Goal: Answer question/provide support: Share knowledge or assist other users

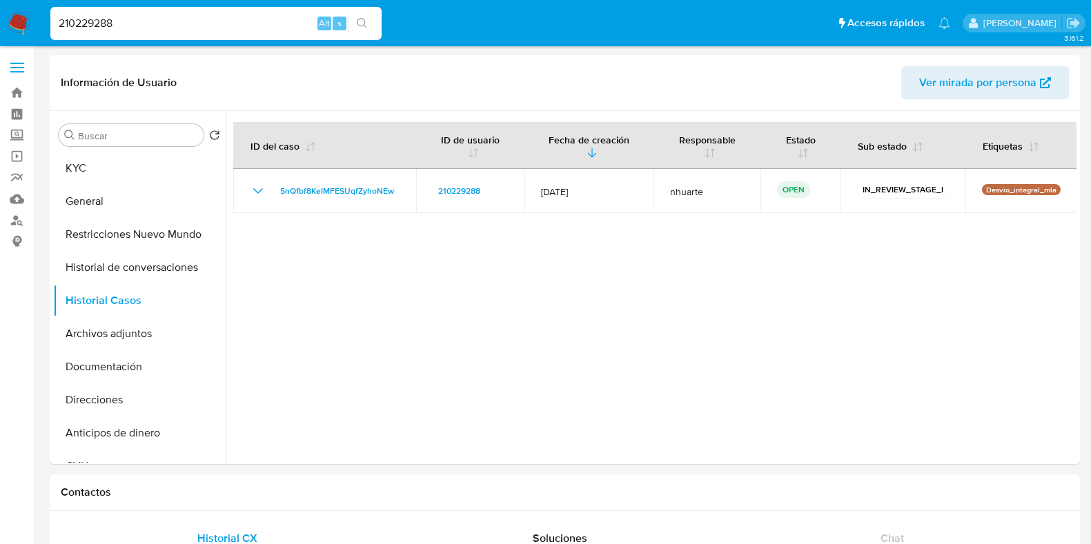
select select "10"
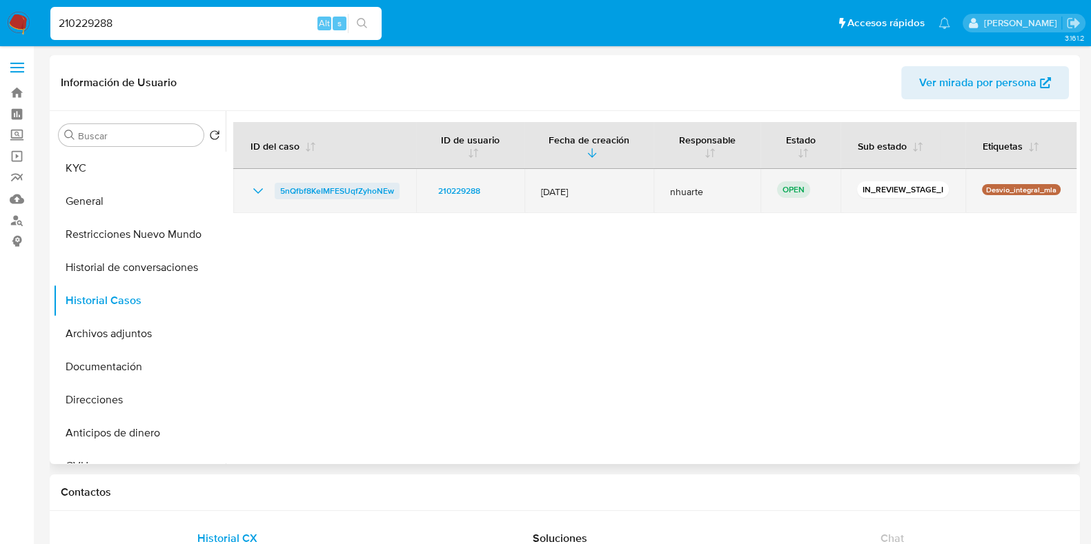
click at [287, 193] on span "5nQfbf8KeIMFESUqfZyhoNEw" at bounding box center [337, 191] width 114 height 17
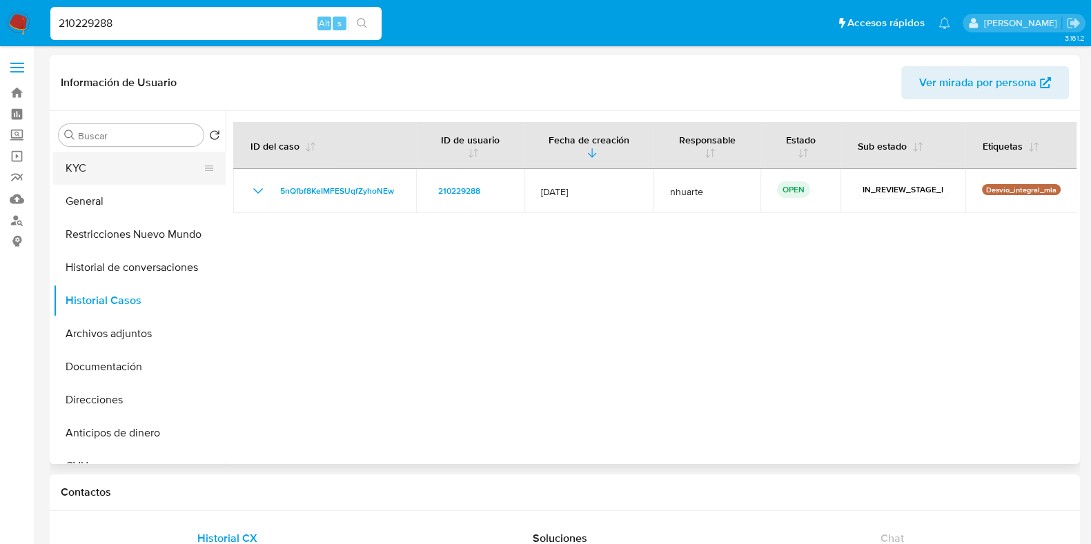
click at [80, 170] on button "KYC" at bounding box center [133, 168] width 161 height 33
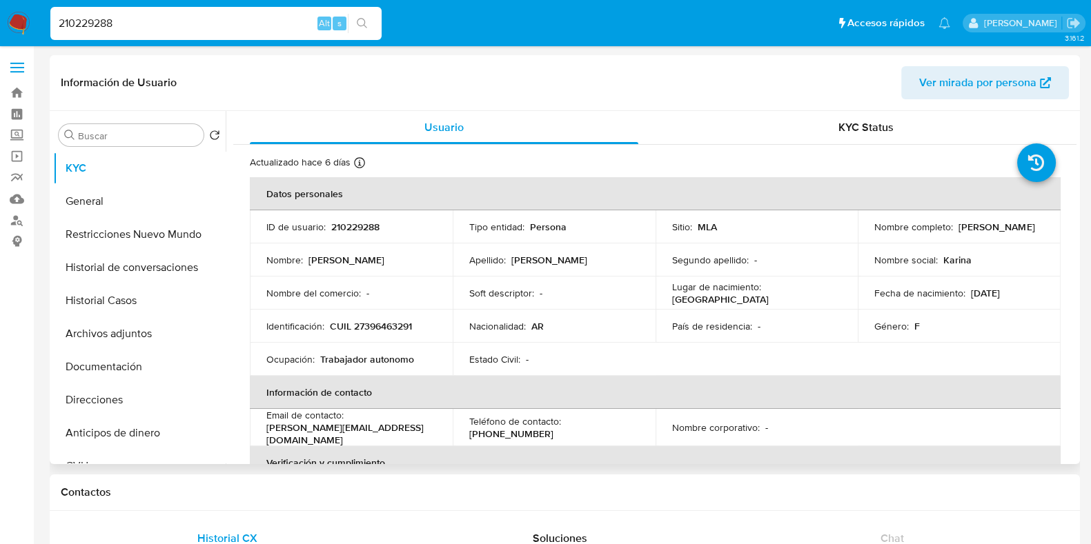
click at [382, 321] on p "CUIL 27396463291" at bounding box center [371, 326] width 82 height 12
copy p "27396463291"
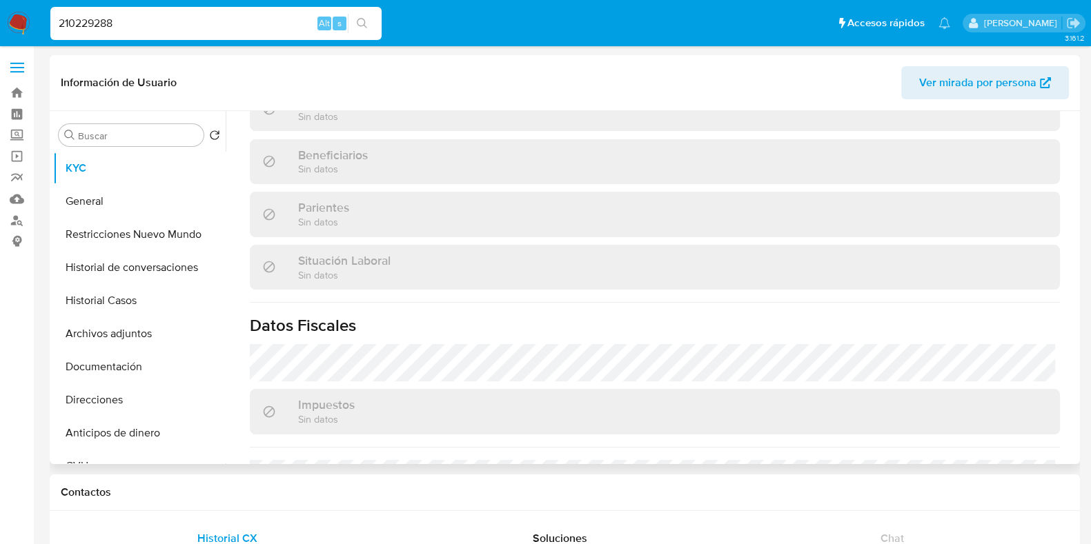
scroll to position [738, 0]
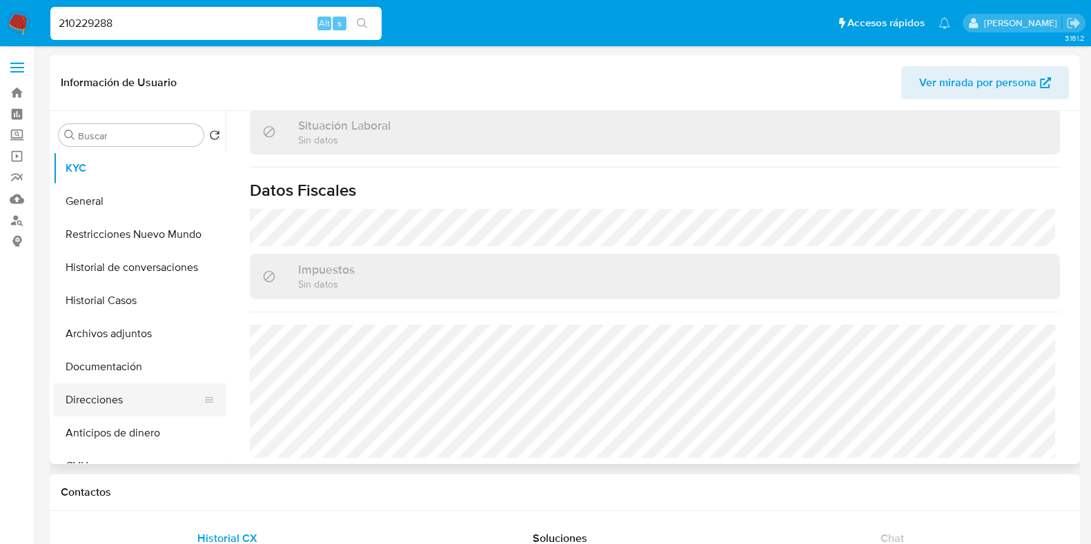
click at [100, 392] on button "Direcciones" at bounding box center [133, 400] width 161 height 33
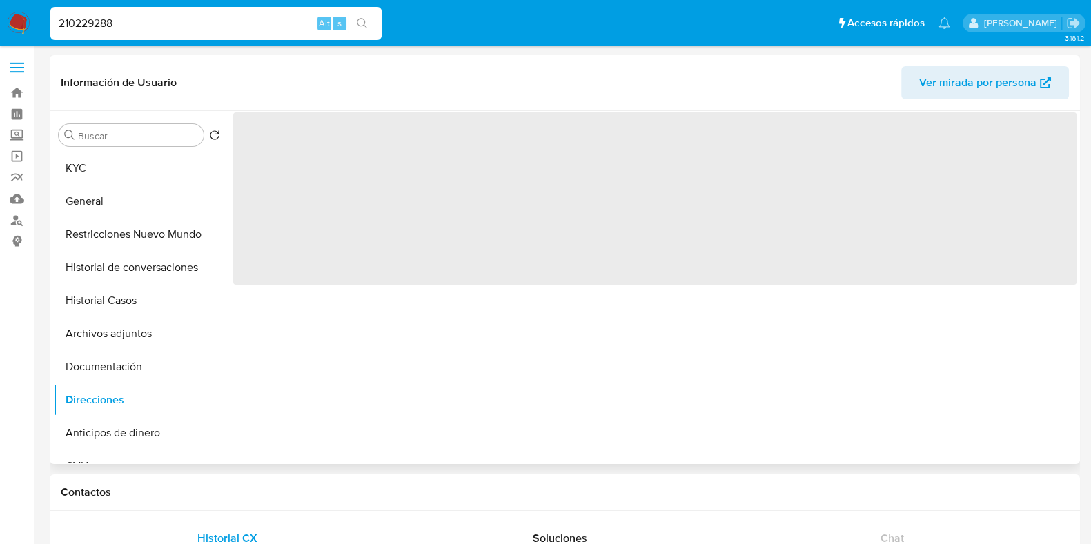
scroll to position [0, 0]
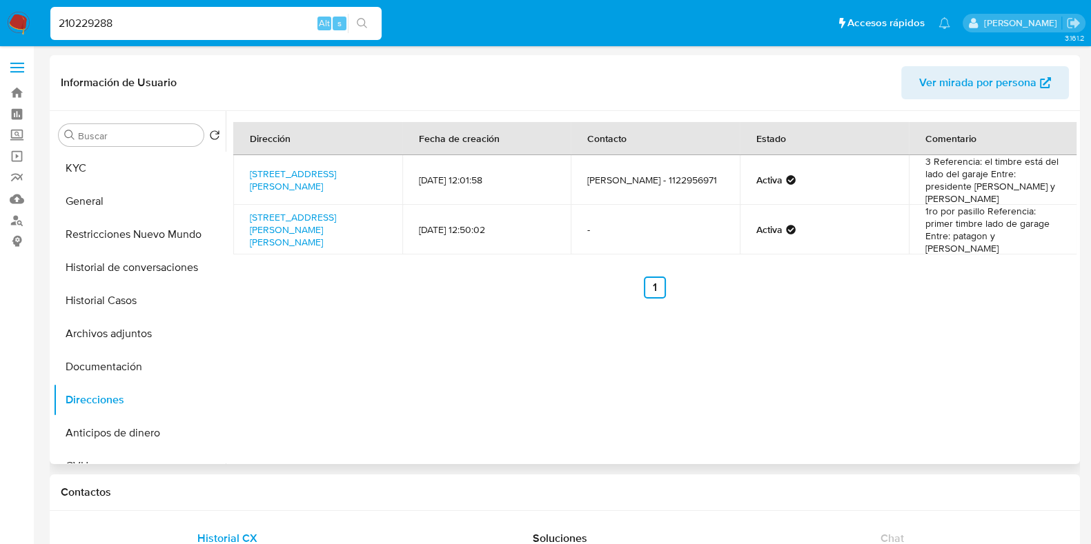
drag, startPoint x: 242, startPoint y: 165, endPoint x: 371, endPoint y: 186, distance: 130.1
click at [371, 186] on td "Laprida 145, Merlo, Buenos Aires, 1722, Argentina 145" at bounding box center [317, 180] width 169 height 50
copy link "Laprida 145, Merlo, Buenos Aires, 1722, Argentina 145"
drag, startPoint x: 128, startPoint y: 17, endPoint x: 0, endPoint y: 14, distance: 127.7
click at [0, 14] on nav "Pausado Ver notificaciones 210229288 Alt s Accesos rápidos Presiona las siguien…" at bounding box center [545, 23] width 1091 height 46
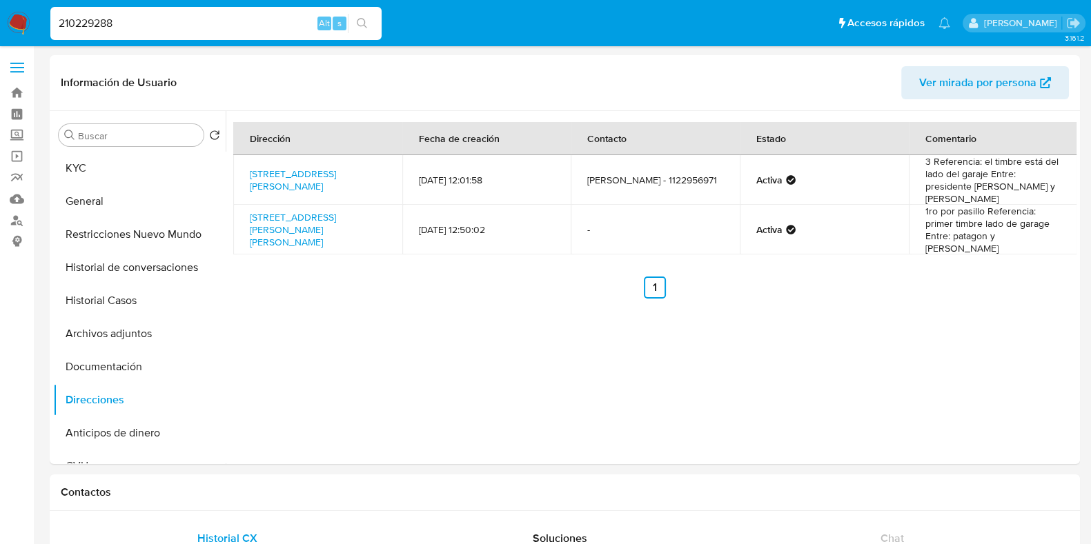
paste input "44762532"
type input "244762532"
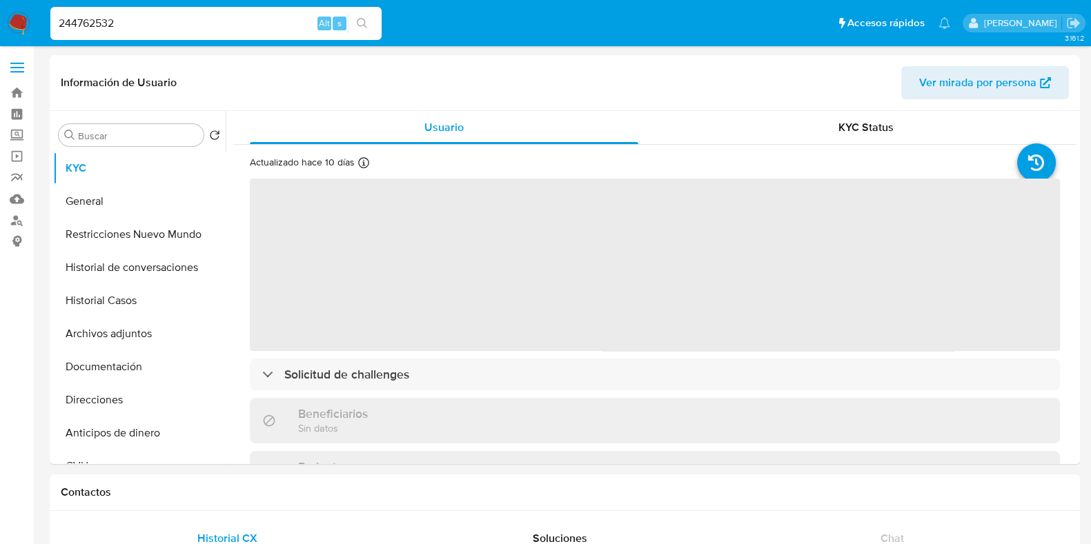
select select "10"
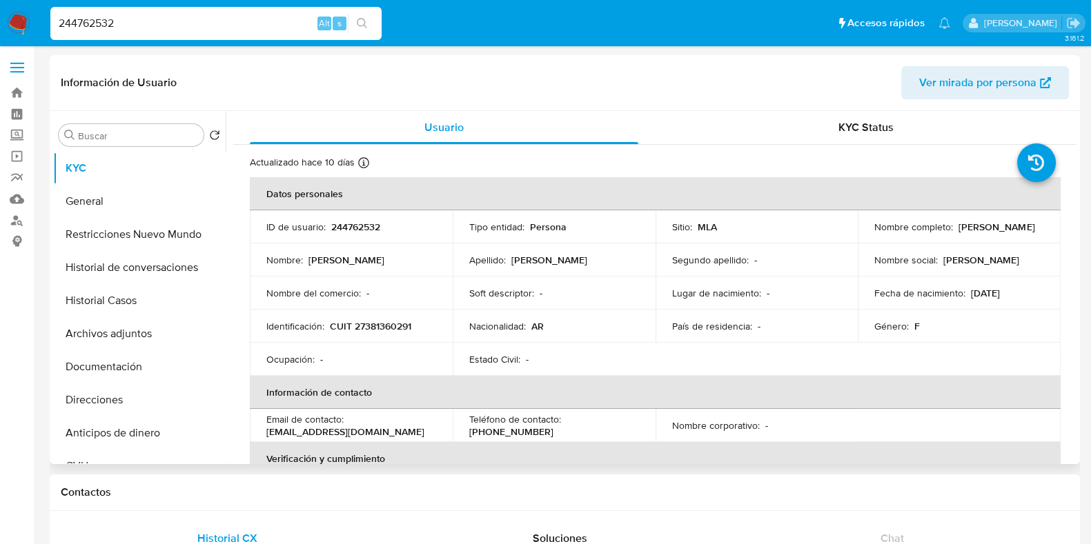
click at [342, 221] on p "244762532" at bounding box center [355, 227] width 49 height 12
copy p "244762532"
click at [124, 315] on button "Historial Casos" at bounding box center [133, 300] width 161 height 33
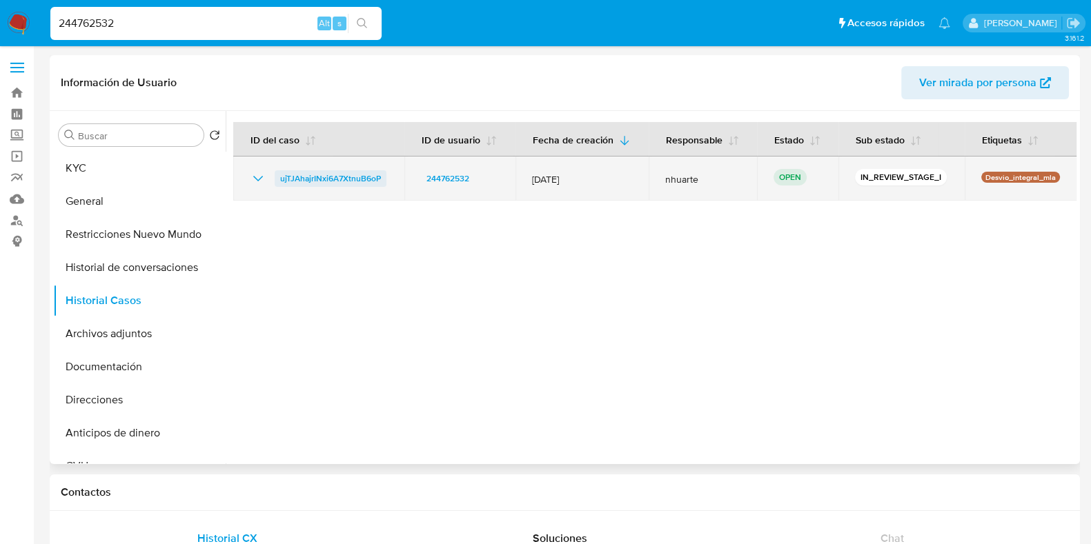
click at [371, 176] on span "ujTJAhajrINxi6A7XtnuB6oP" at bounding box center [330, 178] width 101 height 17
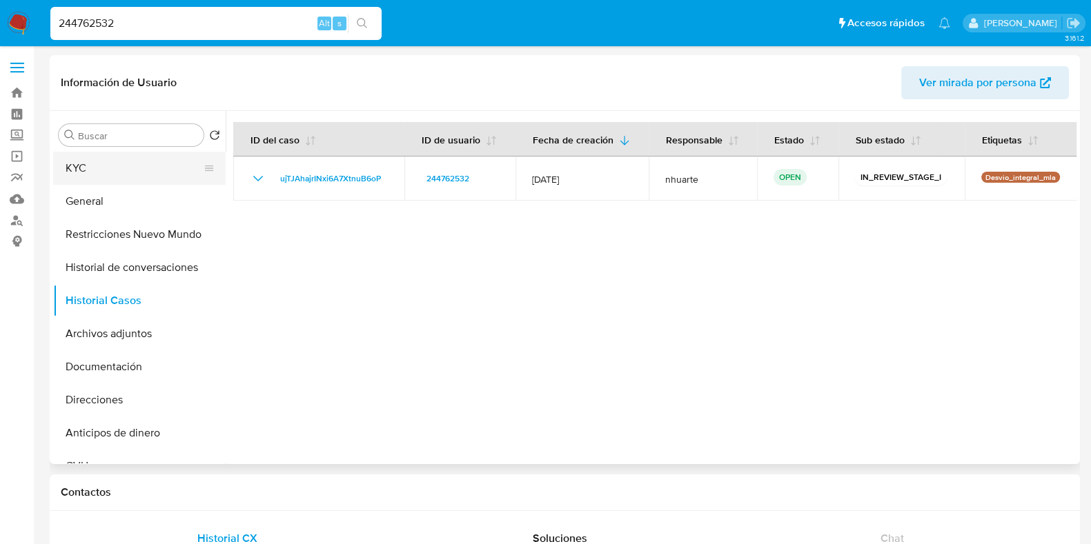
click at [100, 163] on button "KYC" at bounding box center [133, 168] width 161 height 33
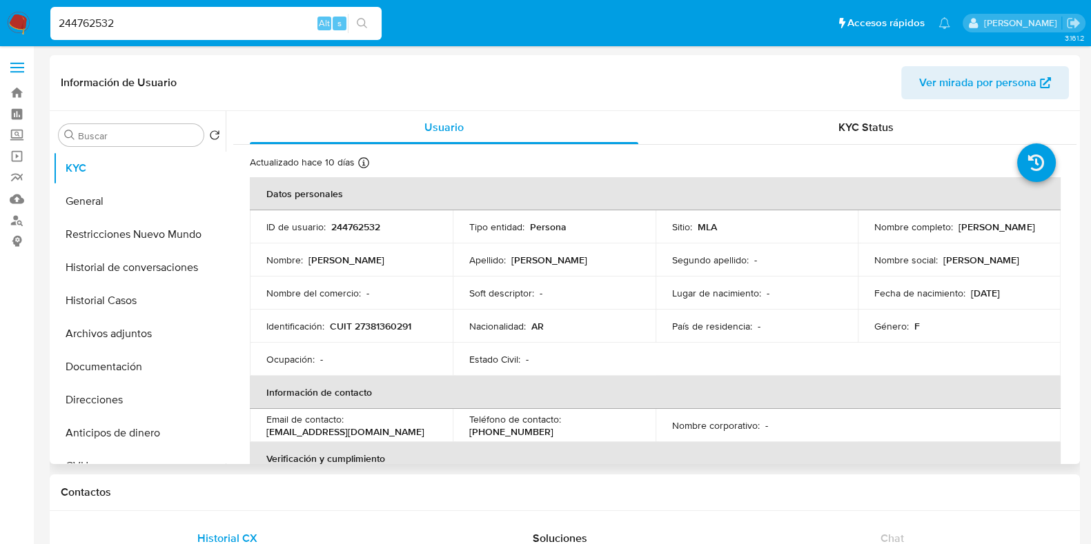
click at [373, 329] on p "CUIT 27381360291" at bounding box center [370, 326] width 81 height 12
copy p "27381360291"
click at [353, 222] on p "244762532" at bounding box center [355, 227] width 49 height 12
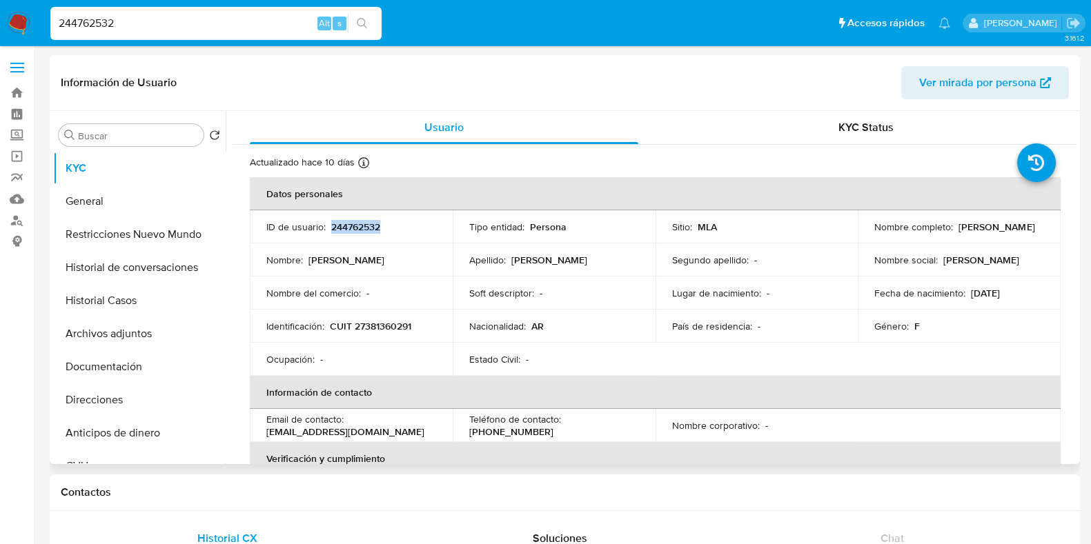
copy p "244762532"
drag, startPoint x: 955, startPoint y: 229, endPoint x: 1017, endPoint y: 228, distance: 62.1
click at [1017, 228] on div "Nombre completo : Liza Feldman" at bounding box center [959, 227] width 170 height 12
copy p "Liza Feldman"
click at [117, 367] on button "Documentación" at bounding box center [133, 367] width 161 height 33
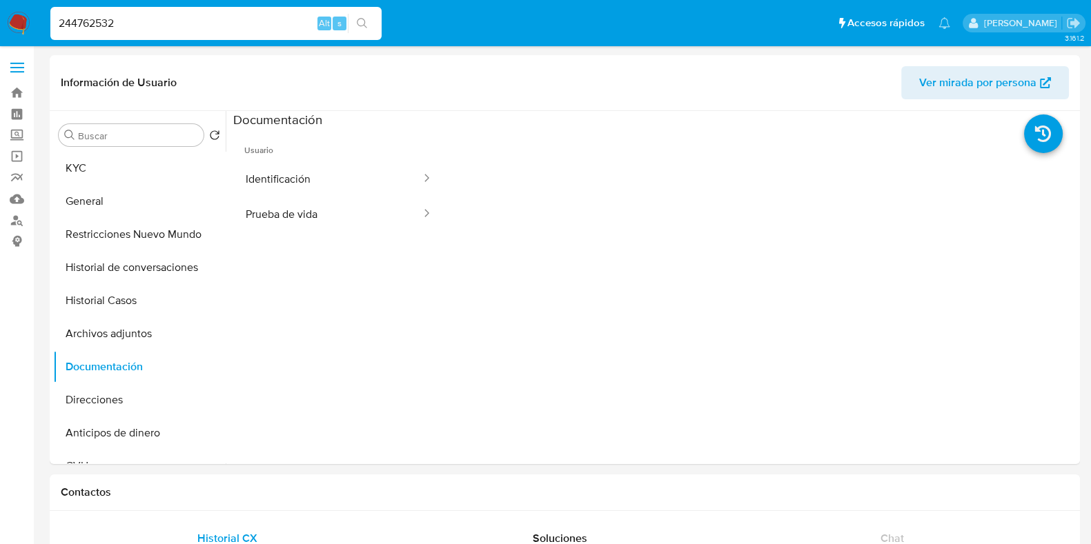
click at [283, 177] on button "Identificación" at bounding box center [327, 178] width 189 height 35
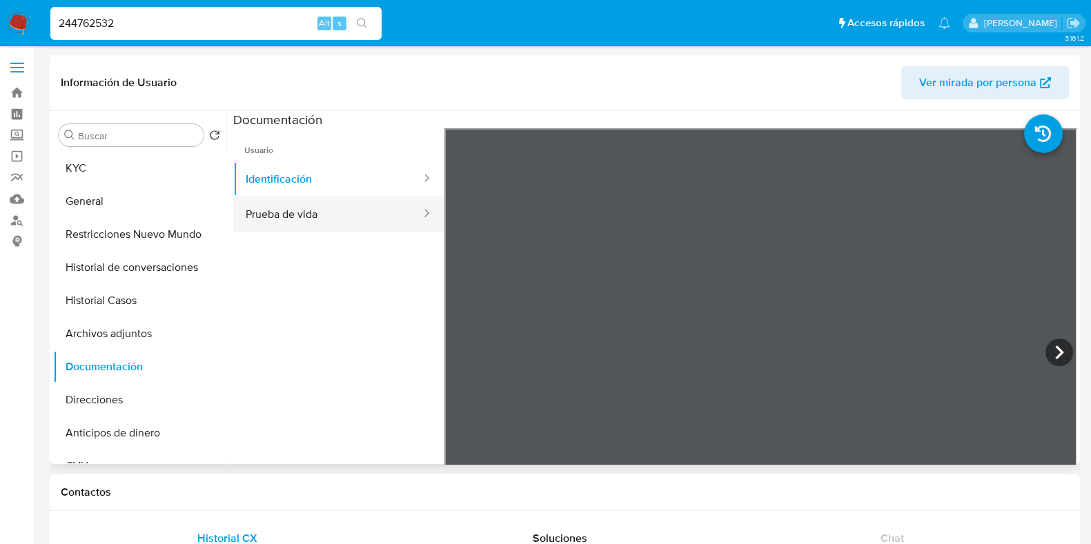
click at [305, 202] on button "Prueba de vida" at bounding box center [327, 214] width 189 height 35
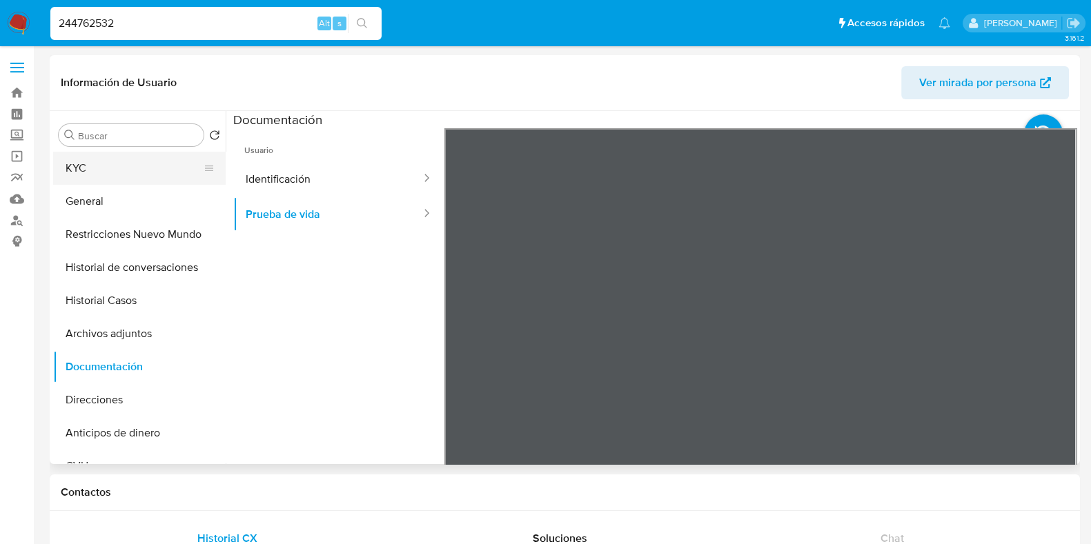
click at [154, 177] on button "KYC" at bounding box center [133, 168] width 161 height 33
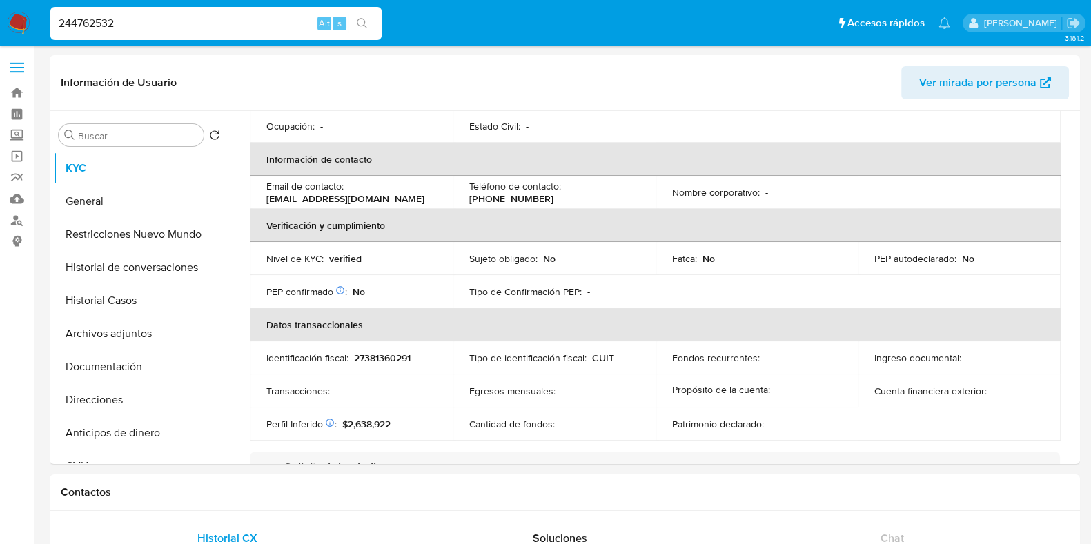
scroll to position [431, 0]
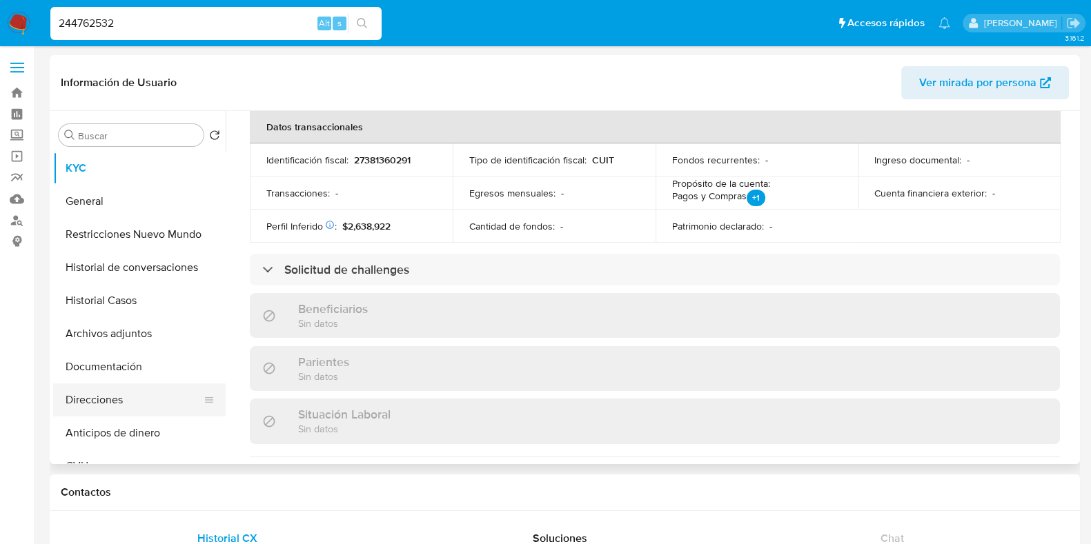
click at [117, 388] on button "Direcciones" at bounding box center [133, 400] width 161 height 33
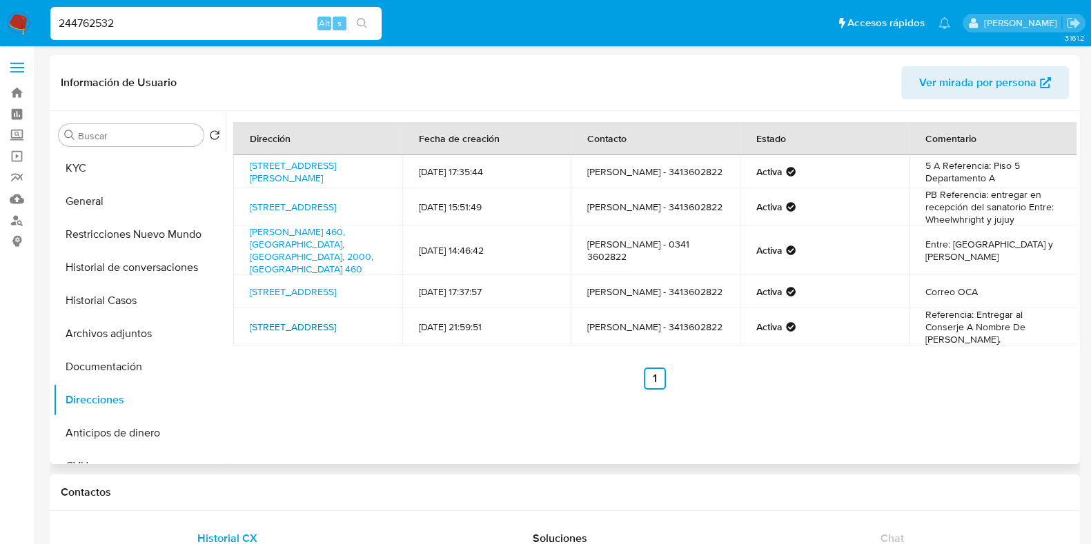
click at [301, 320] on link "Corrientes 763, Rosario, Santa Fe, 2000, Argentina 763" at bounding box center [293, 327] width 86 height 14
click at [121, 362] on button "Documentación" at bounding box center [133, 367] width 161 height 33
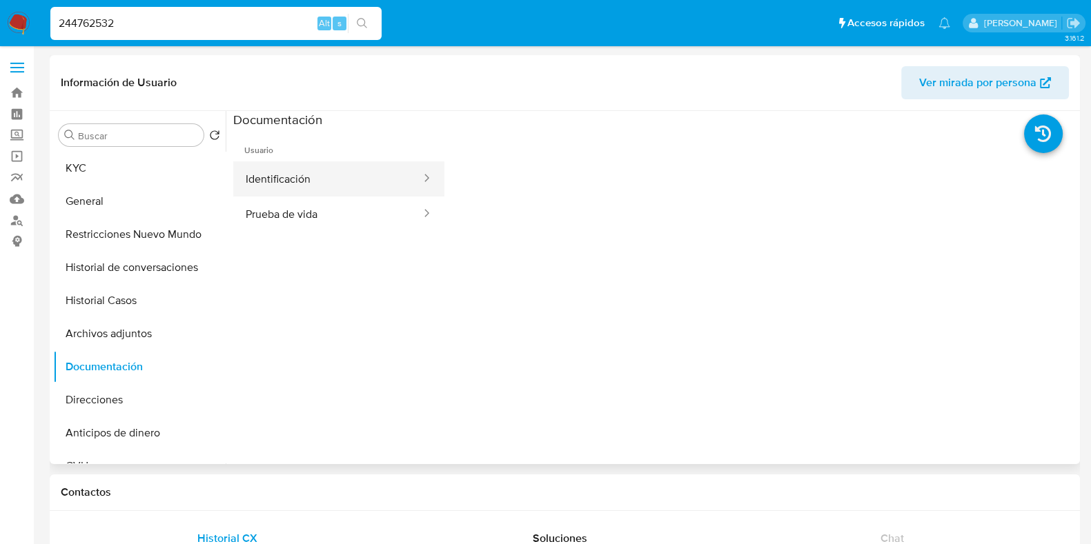
click at [336, 182] on button "Identificación" at bounding box center [327, 178] width 189 height 35
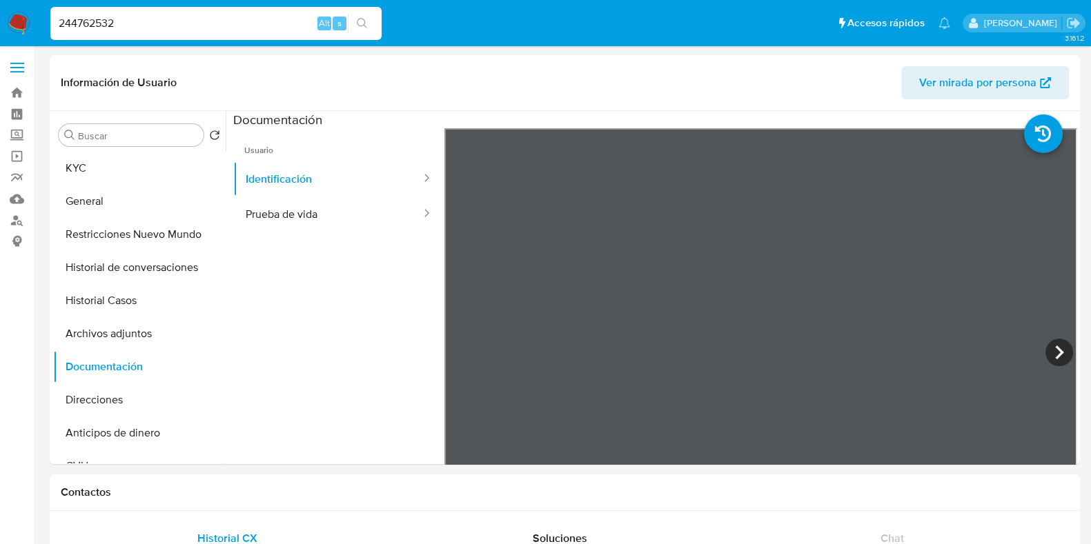
drag, startPoint x: 130, startPoint y: 28, endPoint x: 0, endPoint y: 8, distance: 131.2
click at [2, 28] on nav "Pausado Ver notificaciones 244762532 Alt s Accesos rápidos Presiona las siguien…" at bounding box center [545, 23] width 1091 height 46
paste input "73370097"
type input "273370097"
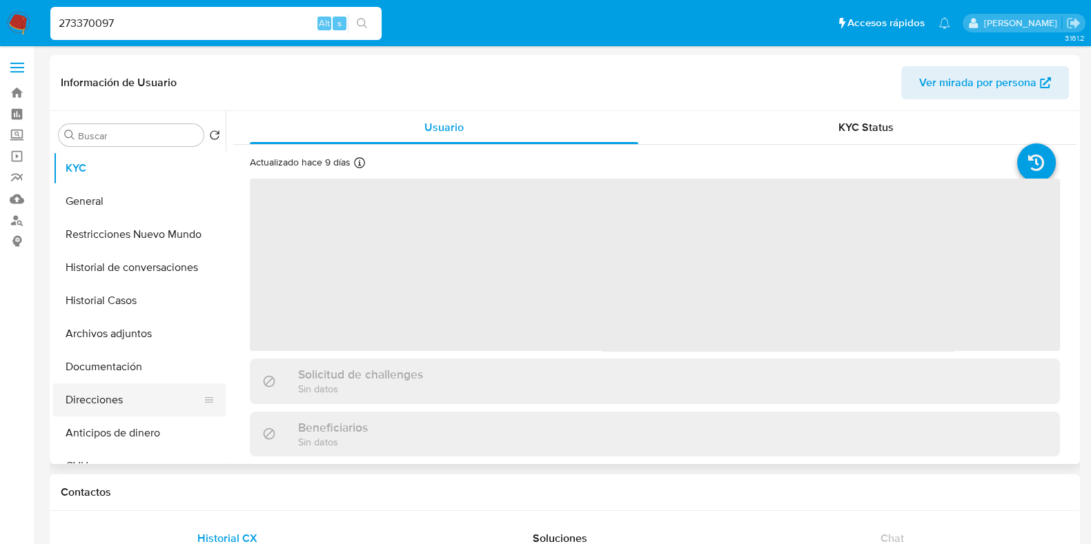
select select "10"
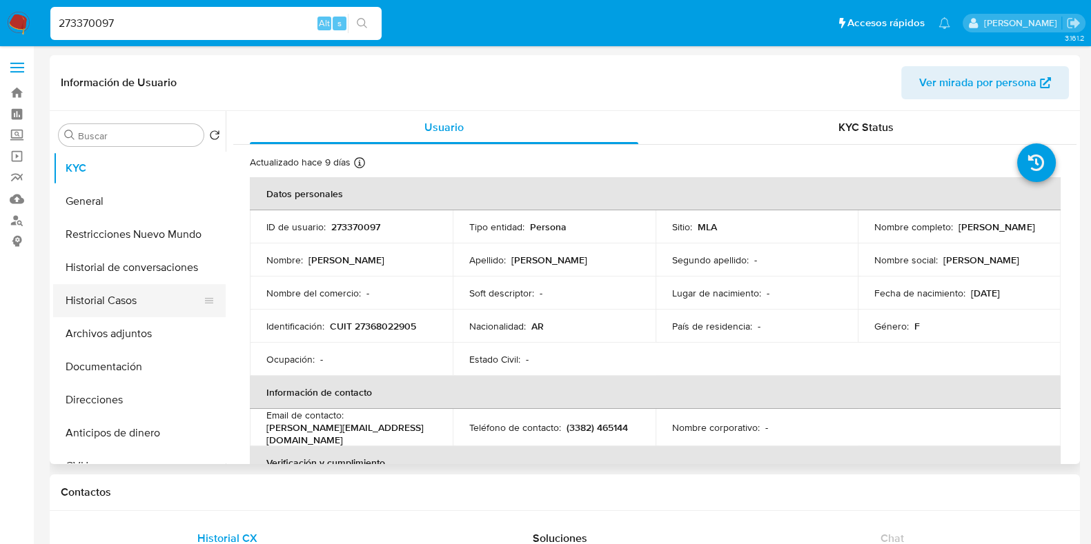
click at [118, 293] on button "Historial Casos" at bounding box center [133, 300] width 161 height 33
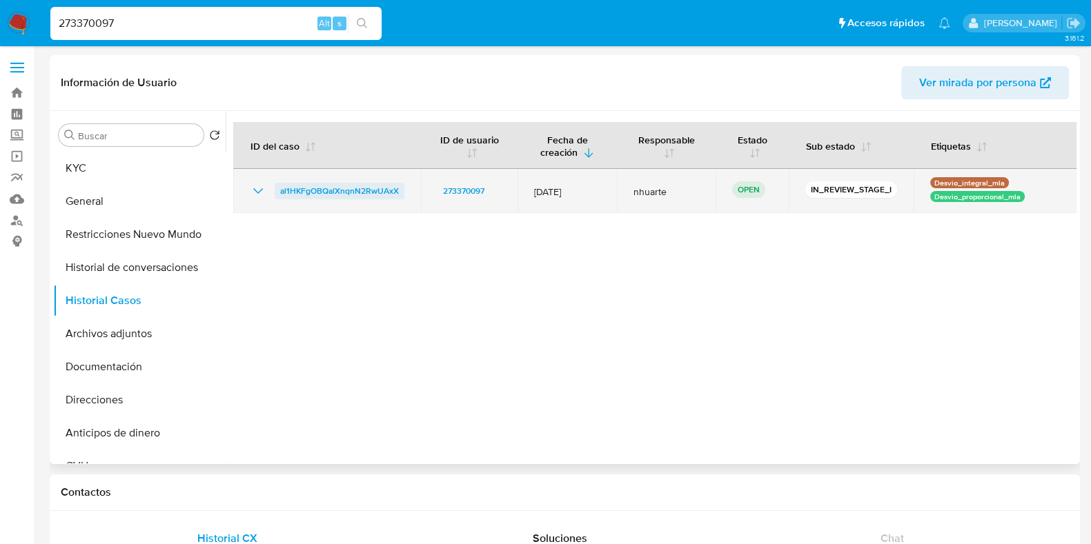
click at [353, 191] on span "al1HKFgOBQalXnqnN2RwUAxX" at bounding box center [339, 191] width 119 height 17
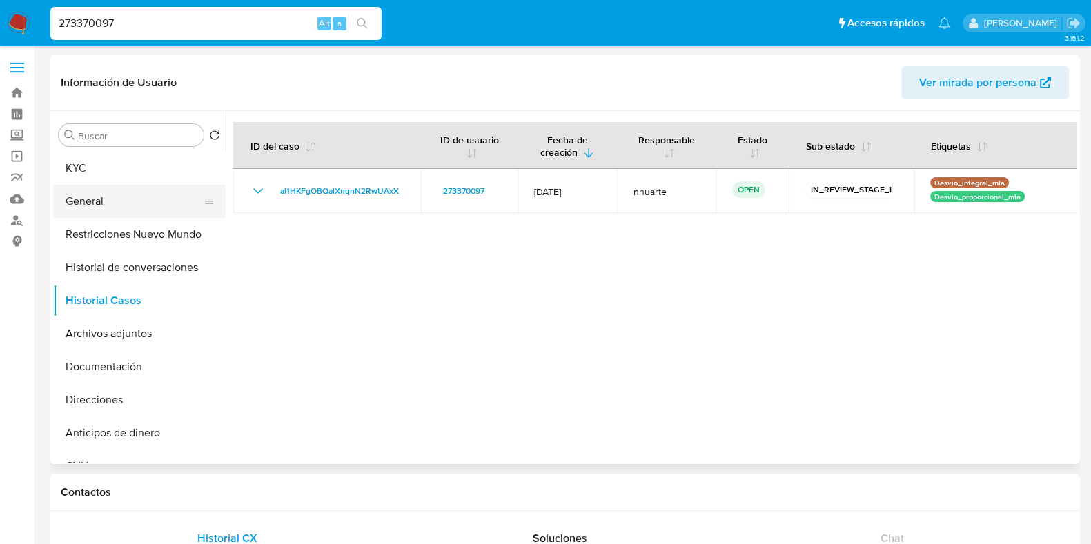
click at [142, 195] on button "General" at bounding box center [133, 201] width 161 height 33
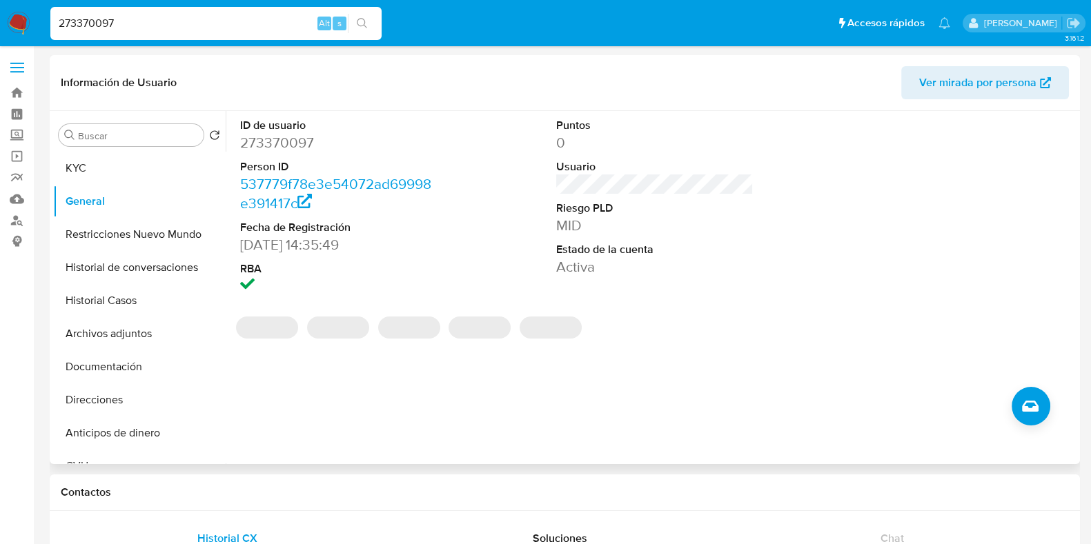
click at [276, 143] on dd "273370097" at bounding box center [338, 142] width 197 height 19
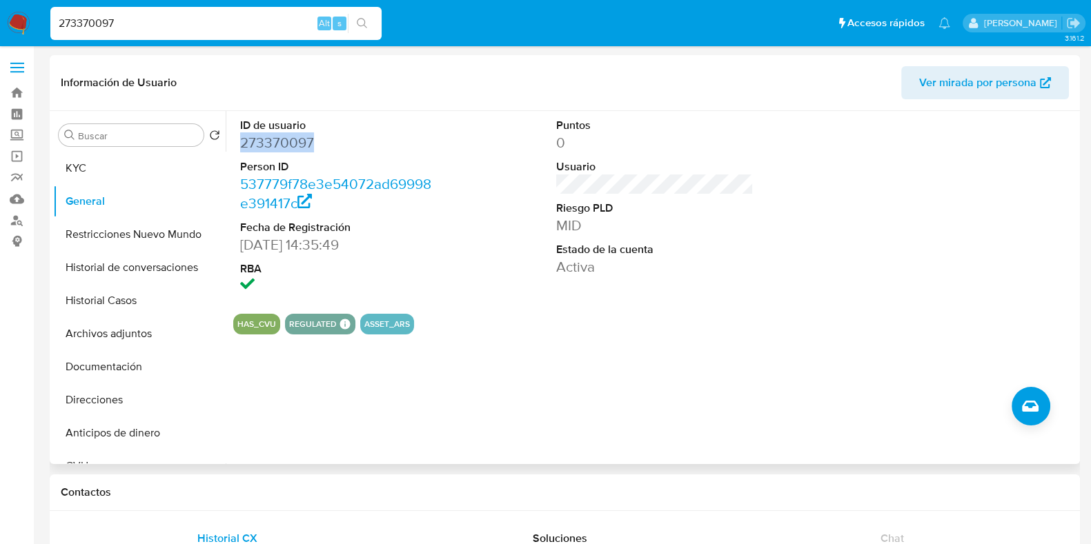
copy dd "273370097"
click at [130, 367] on button "Documentación" at bounding box center [133, 367] width 161 height 33
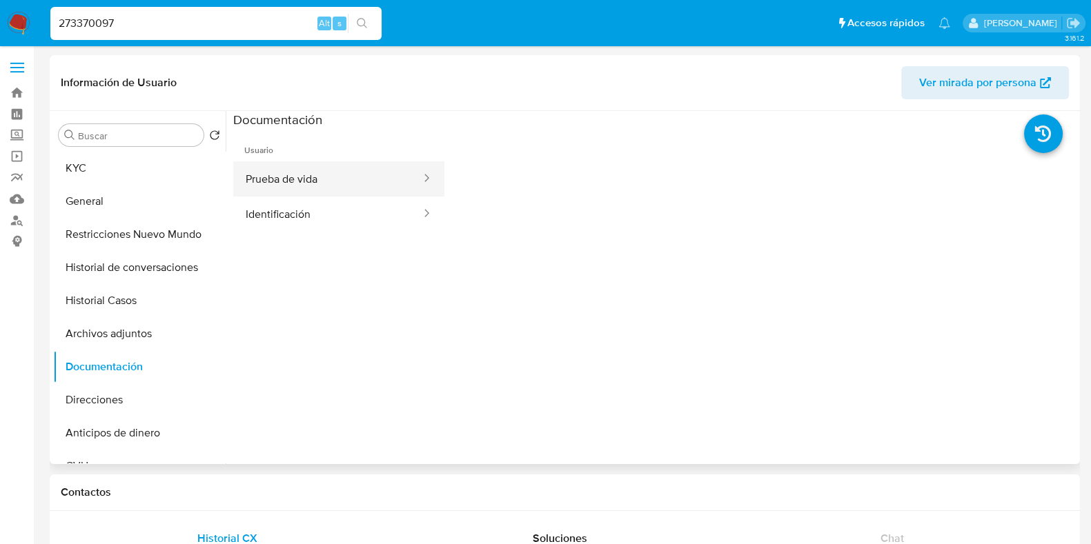
click at [339, 179] on button "Prueba de vida" at bounding box center [327, 178] width 189 height 35
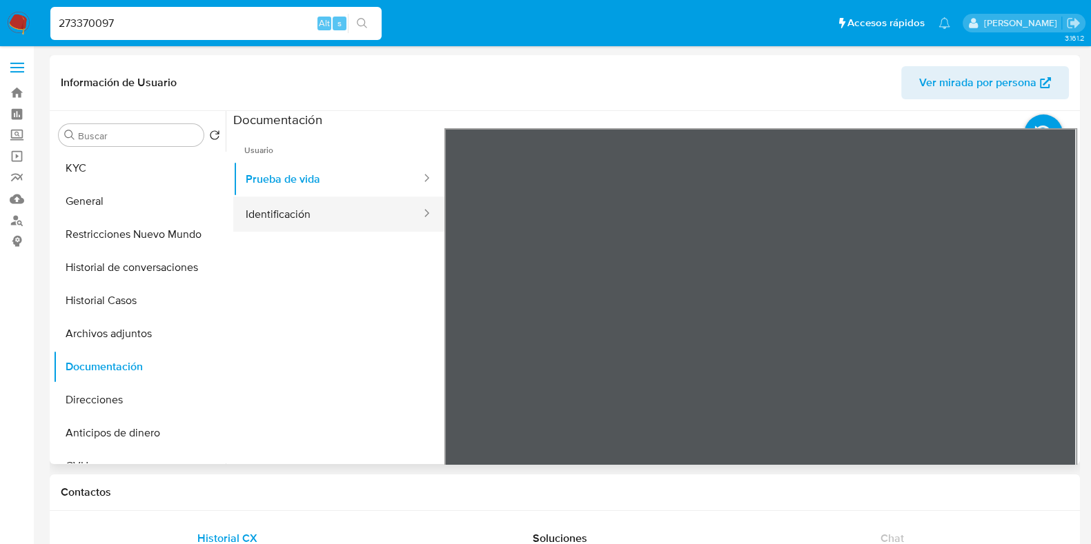
click at [338, 221] on button "Identificación" at bounding box center [327, 214] width 189 height 35
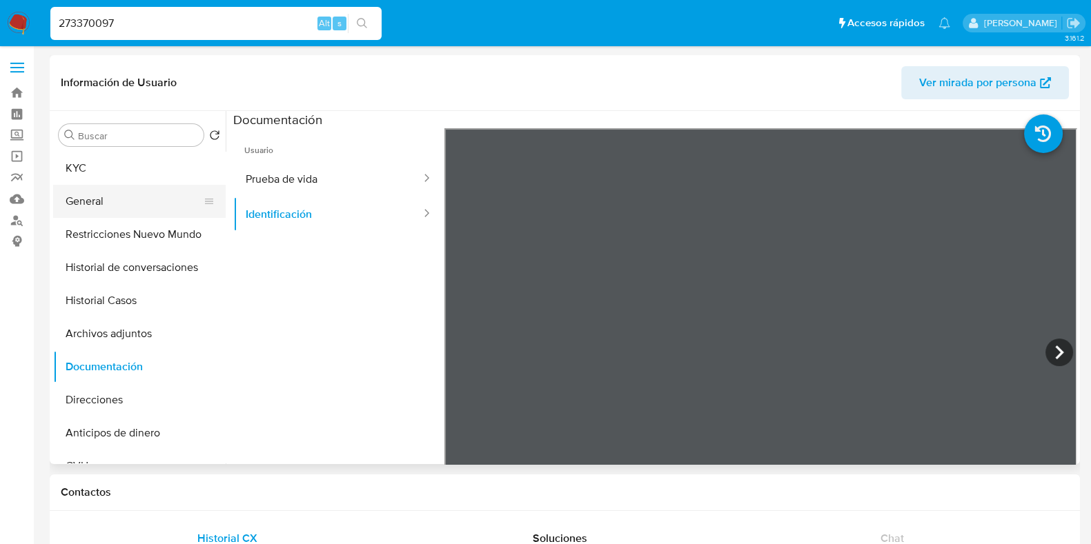
click at [132, 206] on button "General" at bounding box center [133, 201] width 161 height 33
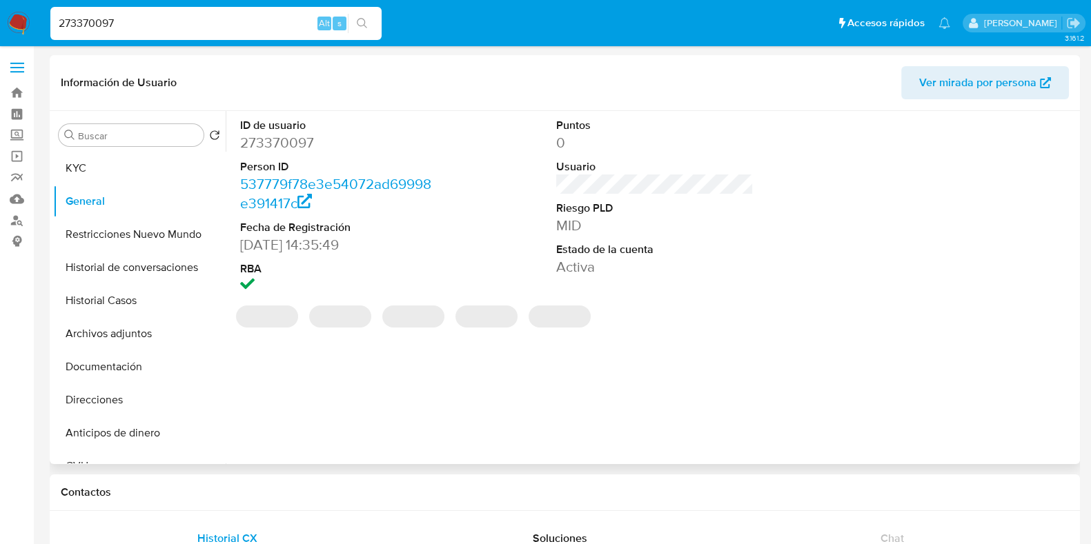
click at [306, 139] on dd "273370097" at bounding box center [338, 142] width 197 height 19
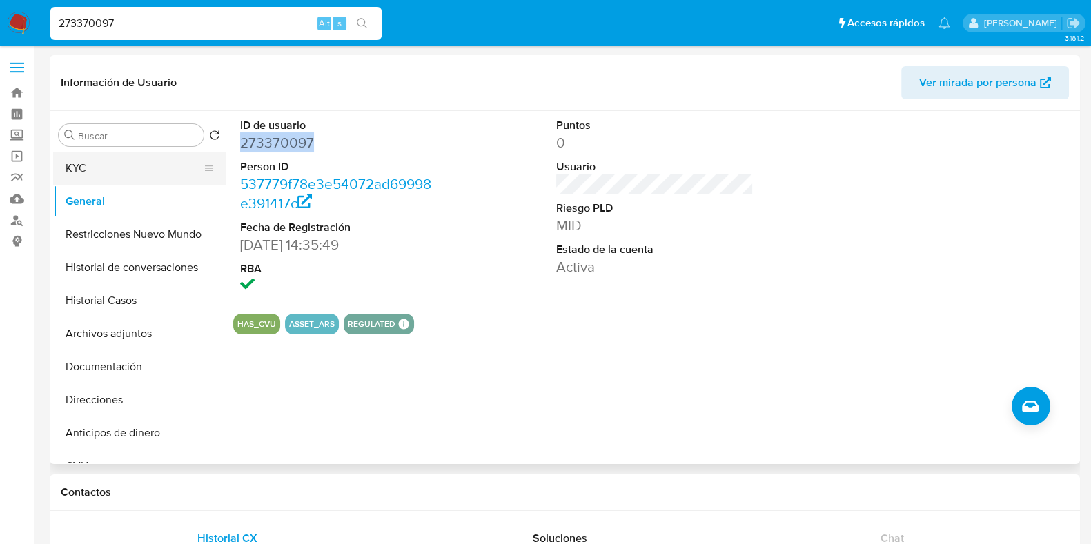
click at [121, 176] on button "KYC" at bounding box center [133, 168] width 161 height 33
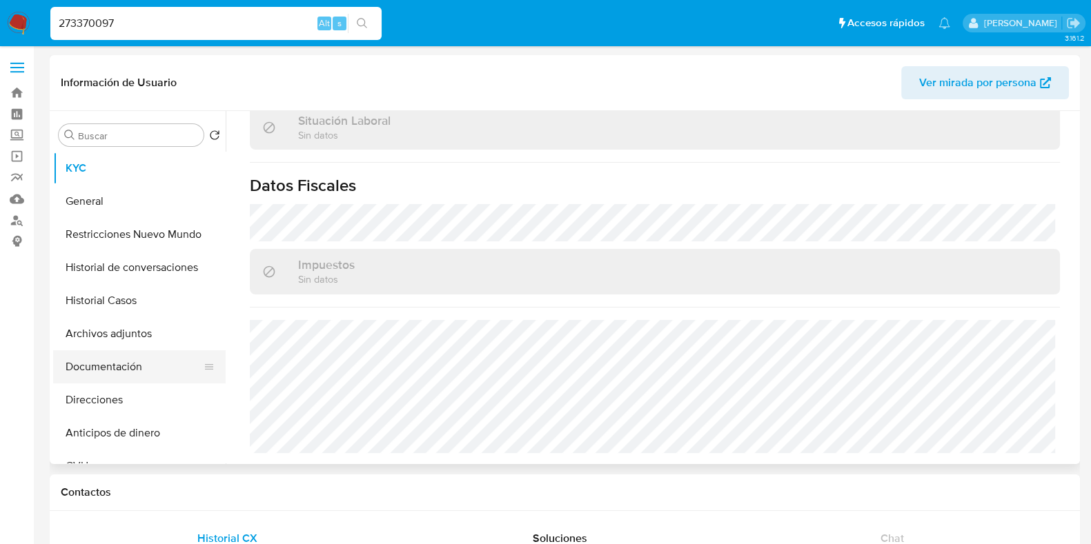
scroll to position [738, 0]
click at [123, 388] on button "Direcciones" at bounding box center [133, 400] width 161 height 33
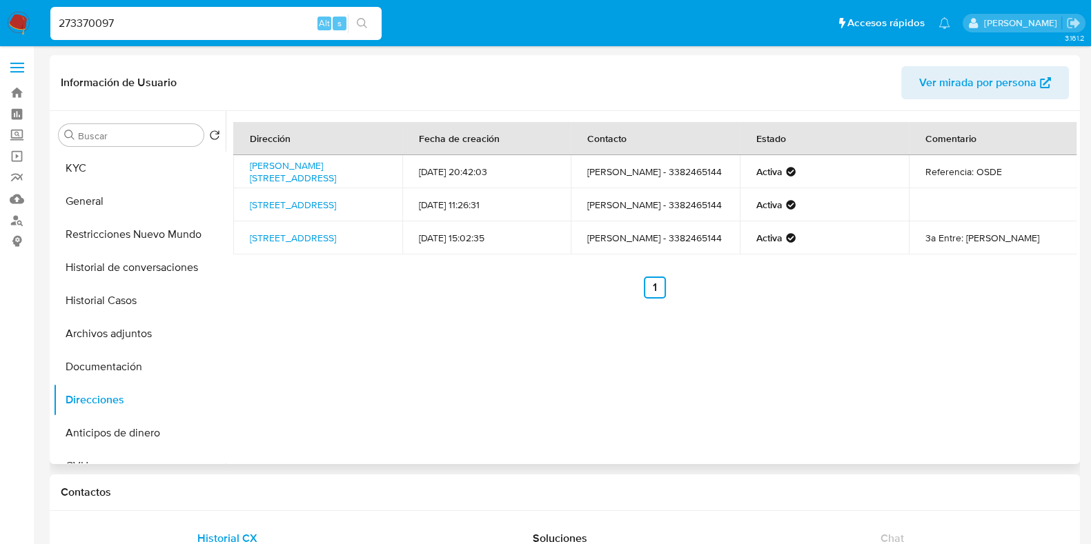
drag, startPoint x: 246, startPoint y: 162, endPoint x: 355, endPoint y: 174, distance: 109.6
click at [355, 174] on td "Vicente López 555, Salta, Salta, 4400, Argentina 555" at bounding box center [317, 171] width 169 height 33
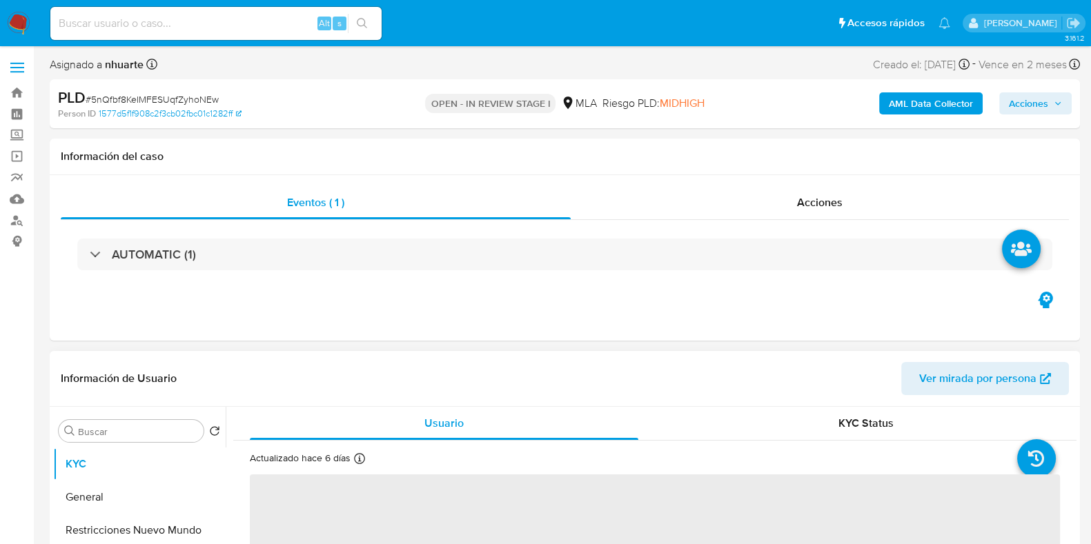
select select "10"
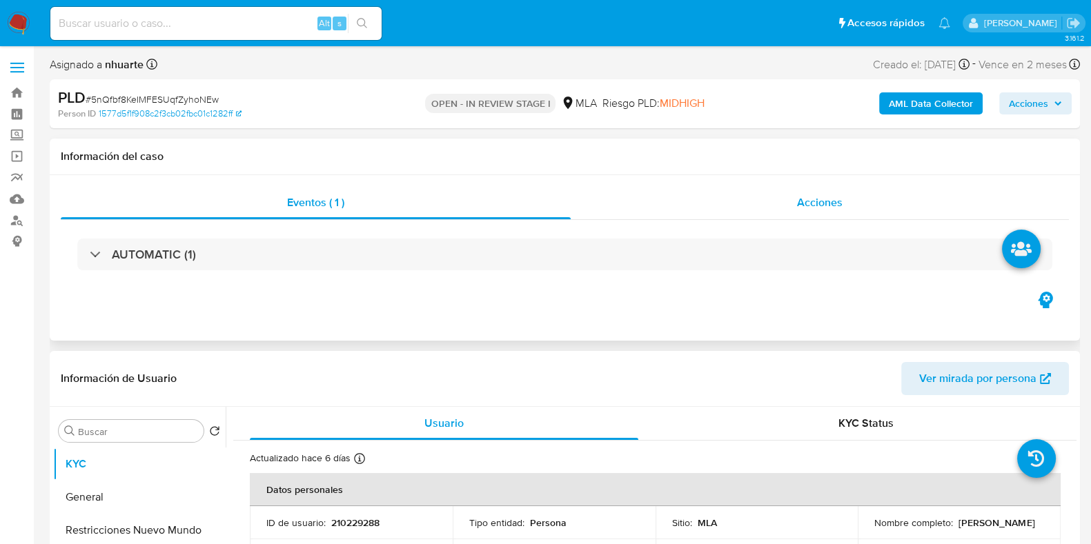
click at [996, 205] on div "Acciones" at bounding box center [820, 202] width 498 height 33
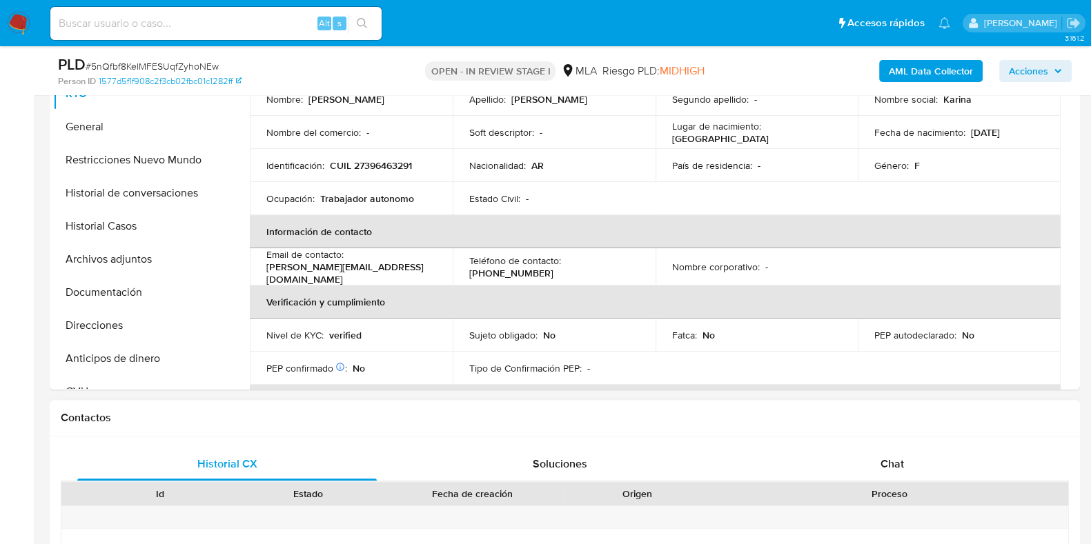
scroll to position [431, 0]
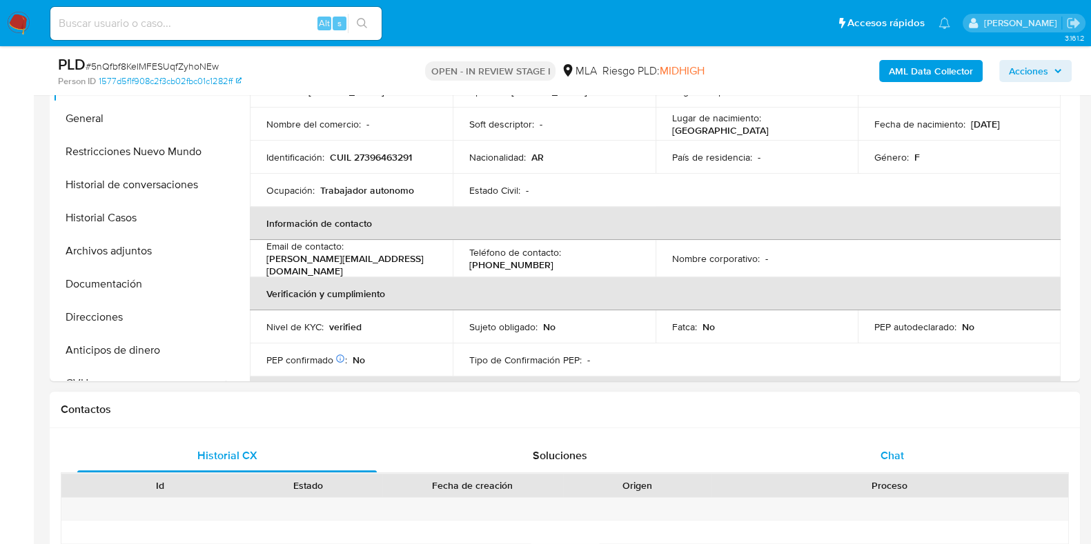
click at [882, 460] on span "Chat" at bounding box center [891, 456] width 23 height 16
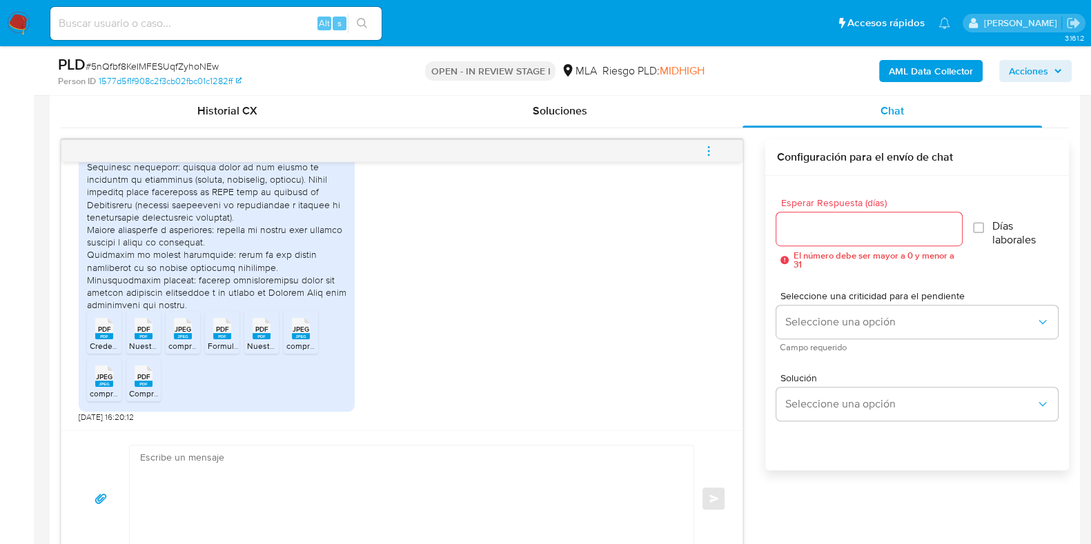
scroll to position [1216, 0]
click at [106, 337] on rect at bounding box center [104, 336] width 18 height 6
click at [147, 337] on rect at bounding box center [144, 336] width 18 height 6
click at [174, 337] on icon "JPEG" at bounding box center [183, 329] width 18 height 24
click at [208, 329] on div "PDF PDF" at bounding box center [222, 327] width 29 height 27
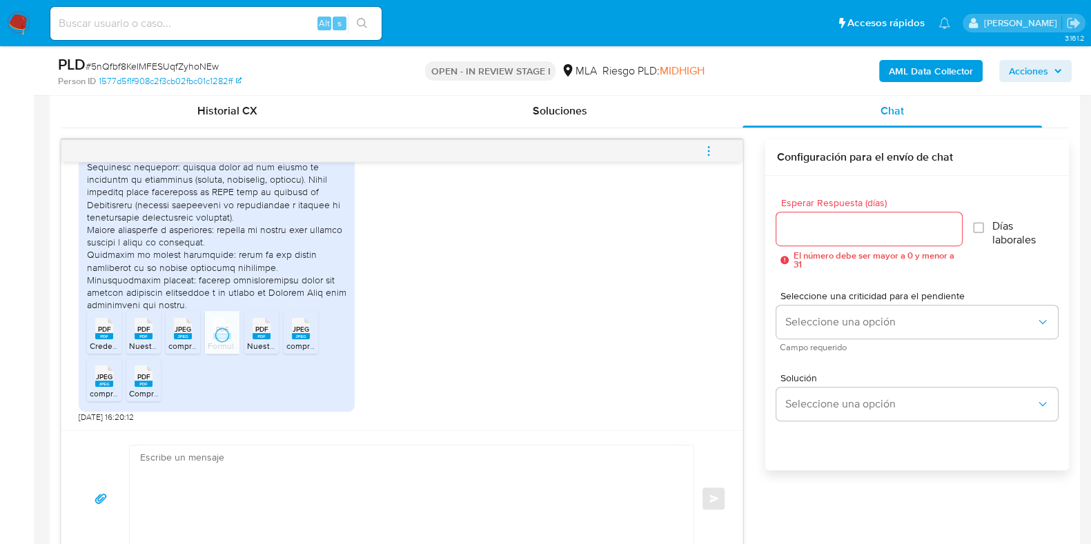
click at [254, 328] on icon at bounding box center [262, 328] width 18 height 21
drag, startPoint x: 304, startPoint y: 332, endPoint x: 195, endPoint y: 365, distance: 113.9
click at [304, 332] on span "JPEG" at bounding box center [301, 329] width 17 height 9
click at [139, 379] on span "PDF" at bounding box center [143, 377] width 13 height 9
click at [108, 373] on span "JPEG" at bounding box center [104, 377] width 17 height 9
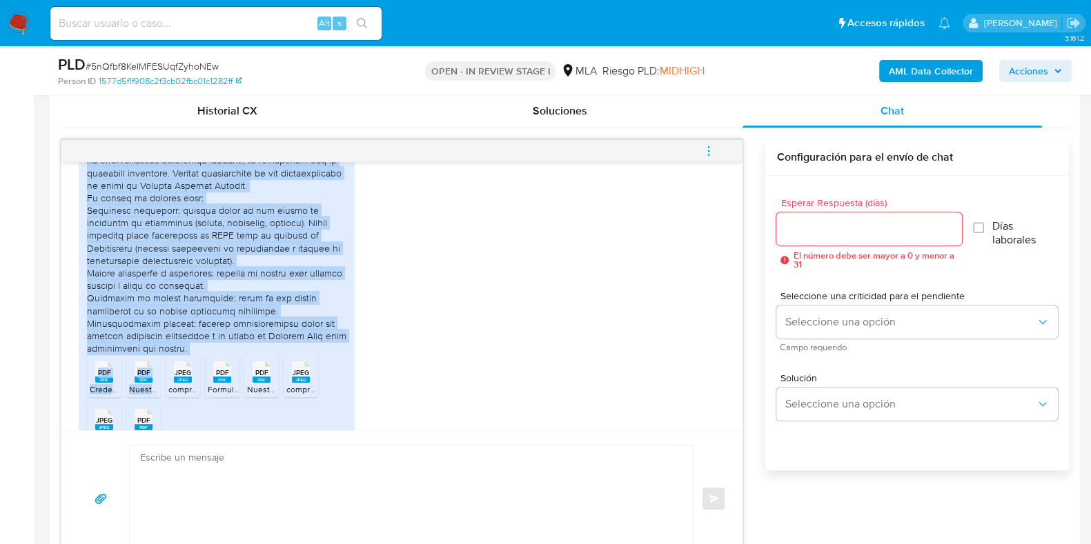
scroll to position [1152, 0]
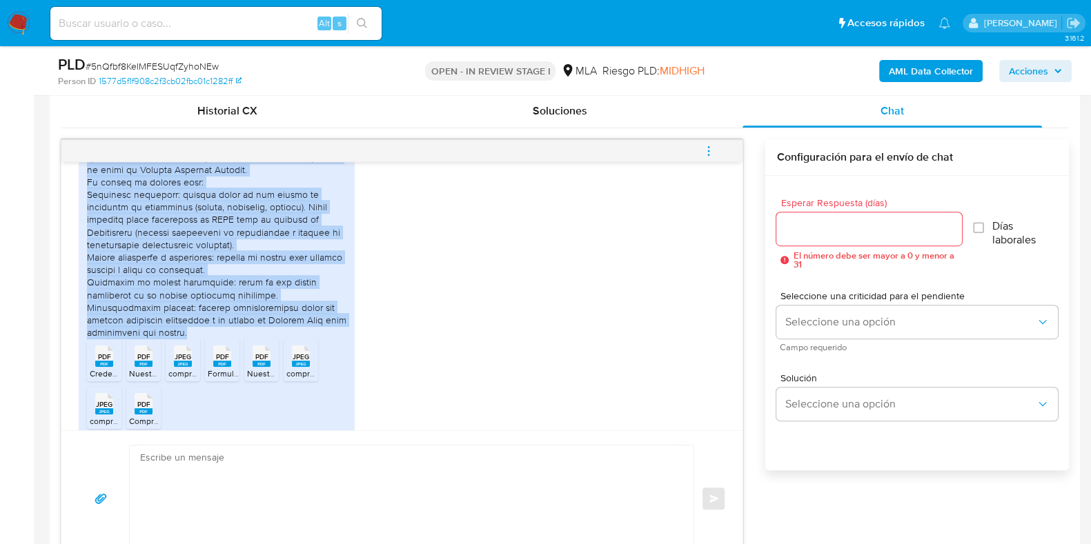
drag, startPoint x: 87, startPoint y: 214, endPoint x: 206, endPoint y: 368, distance: 195.3
click at [206, 339] on div at bounding box center [216, 201] width 259 height 276
copy div "Hola. Adjunto documentación de constancia de actividad y de ingresos como monot…"
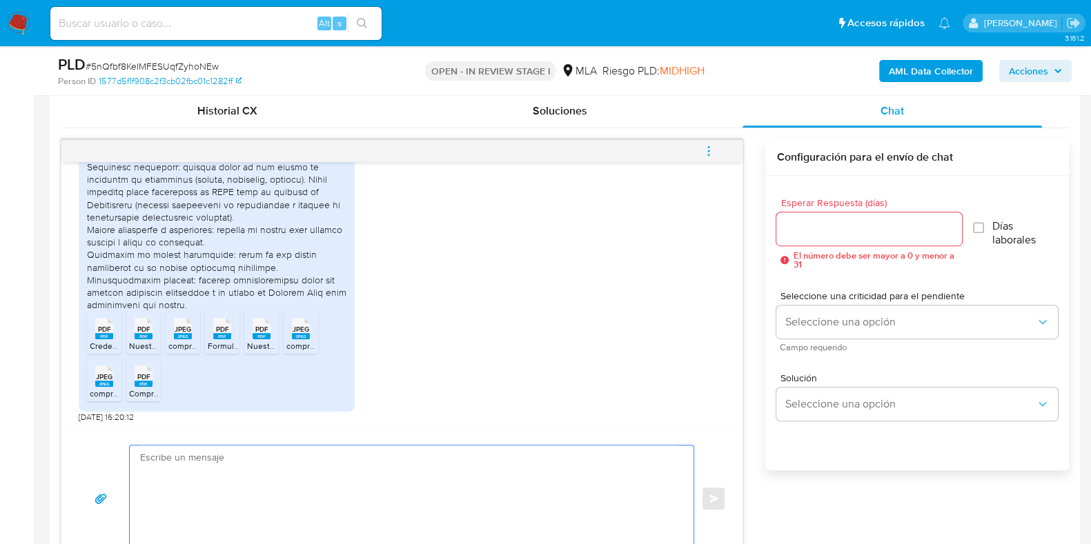
paste textarea "Hola, ¡Muchas gracias por tu respuesta! Confirmamos la recepción de la document…"
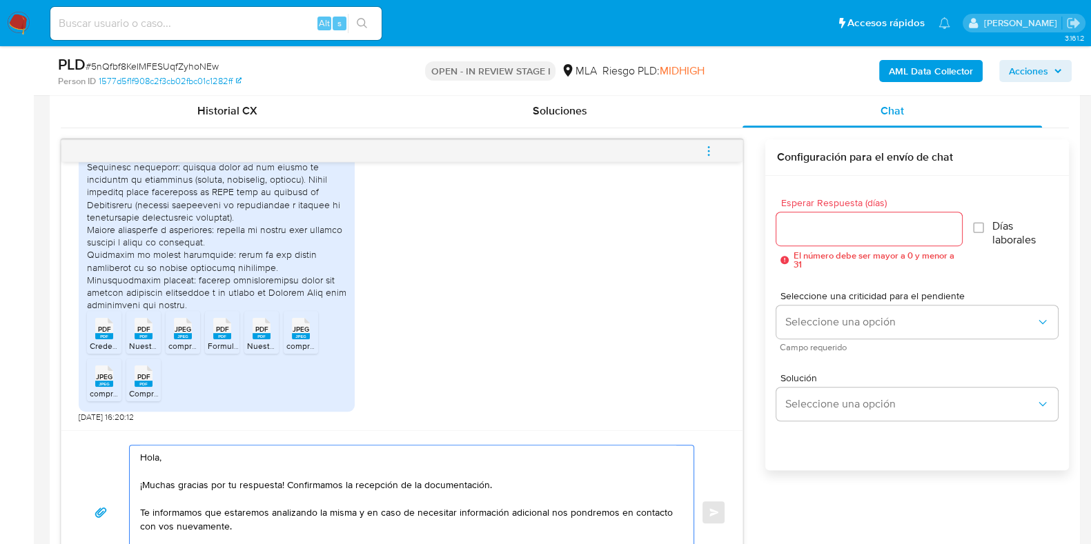
scroll to position [805, 0]
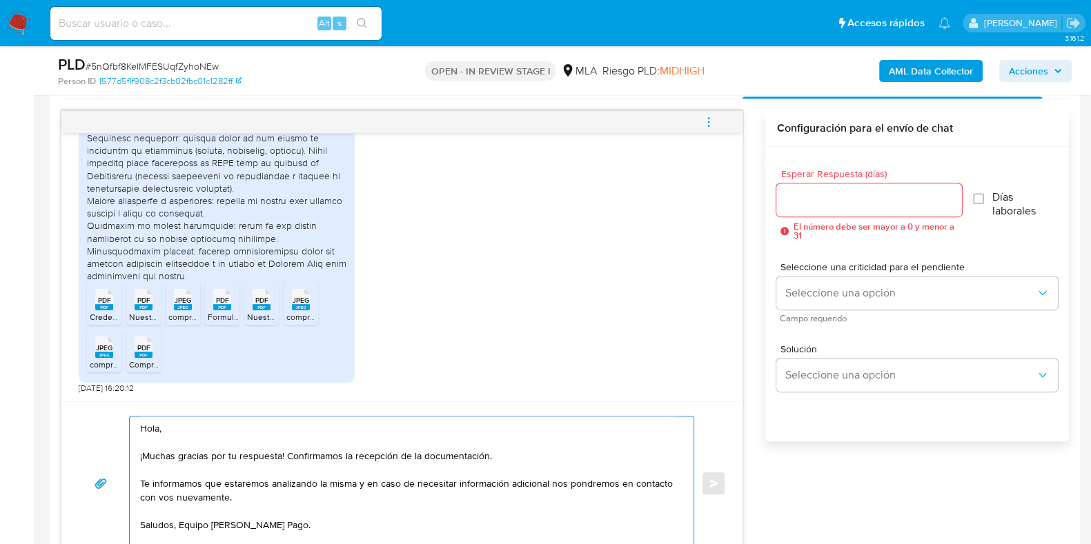
type textarea "Hola, ¡Muchas gracias por tu respuesta! Confirmamos la recepción de la document…"
click at [789, 195] on input "Esperar Respuesta (días)" at bounding box center [868, 200] width 185 height 18
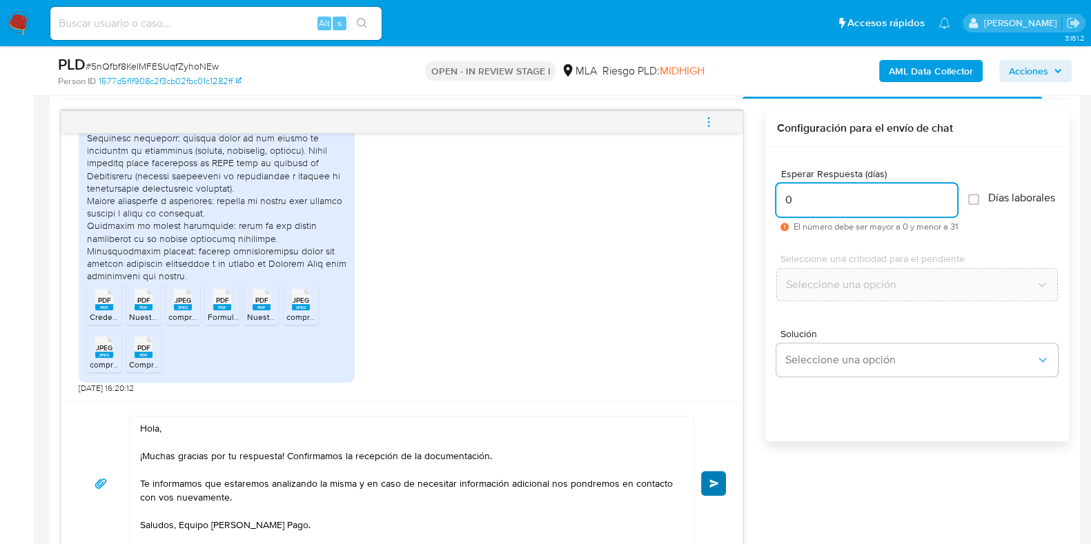
type input "0"
click at [714, 473] on button "Enviar" at bounding box center [713, 483] width 25 height 25
click at [714, 483] on span "Enviar" at bounding box center [714, 484] width 10 height 8
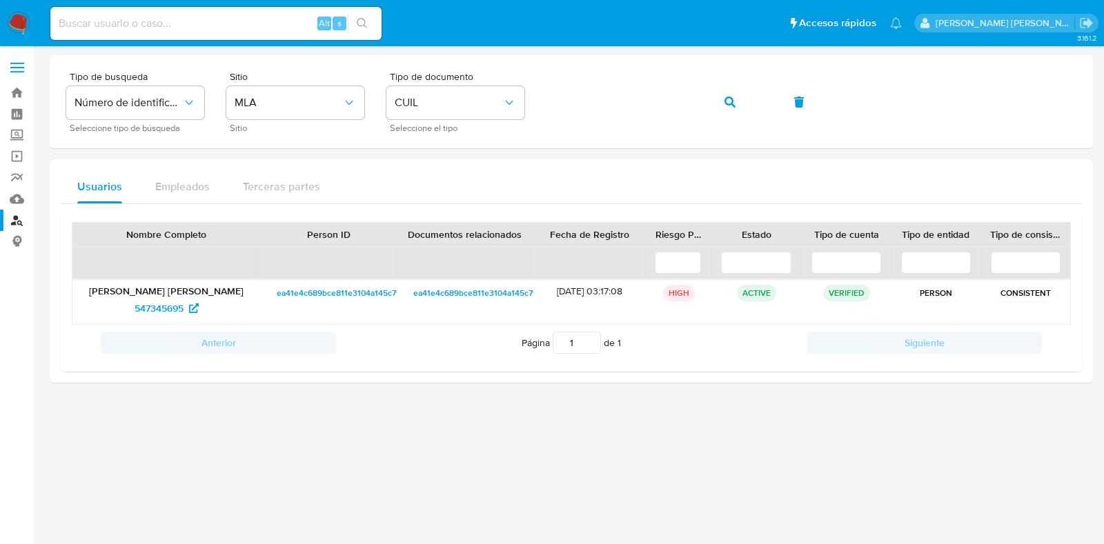
click at [204, 23] on input at bounding box center [215, 23] width 331 height 18
click at [515, 100] on div "Tipo de busqueda Número de identificación Seleccione tipo de búsqueda Sitio MLA…" at bounding box center [571, 102] width 1010 height 60
click at [724, 97] on icon "button" at bounding box center [729, 102] width 11 height 11
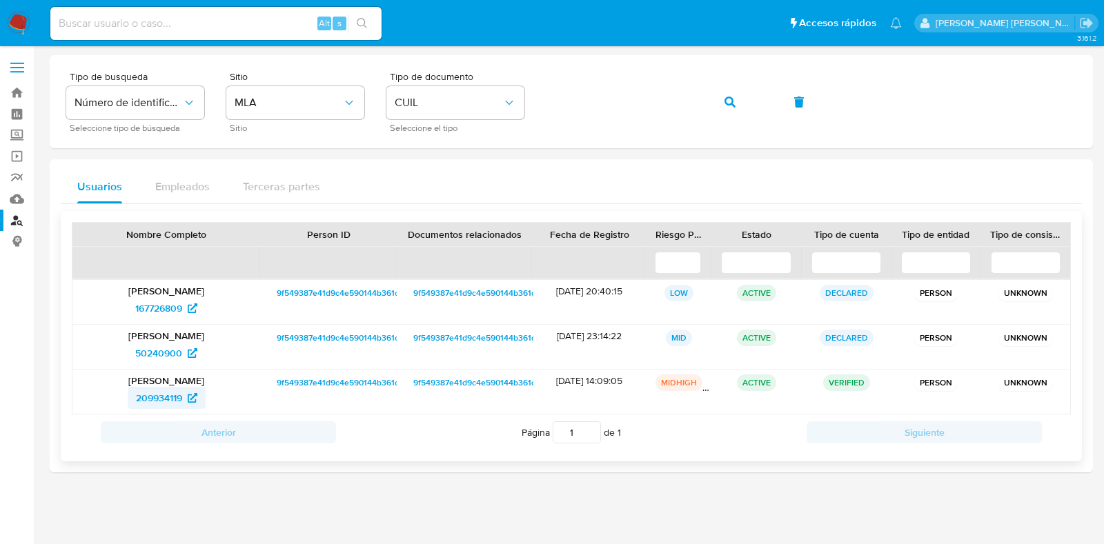
click at [159, 395] on span "209934119" at bounding box center [159, 398] width 46 height 22
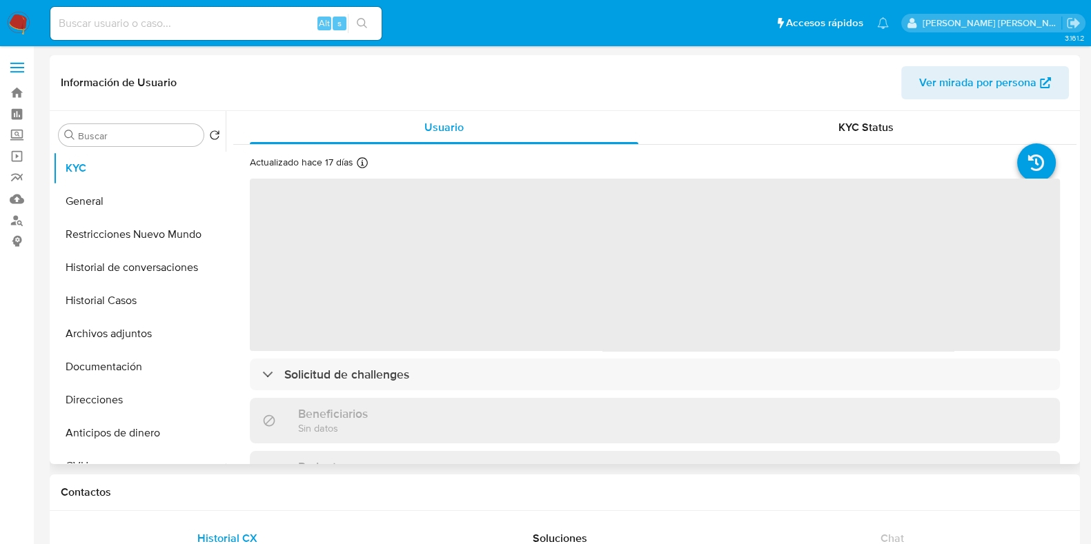
select select "10"
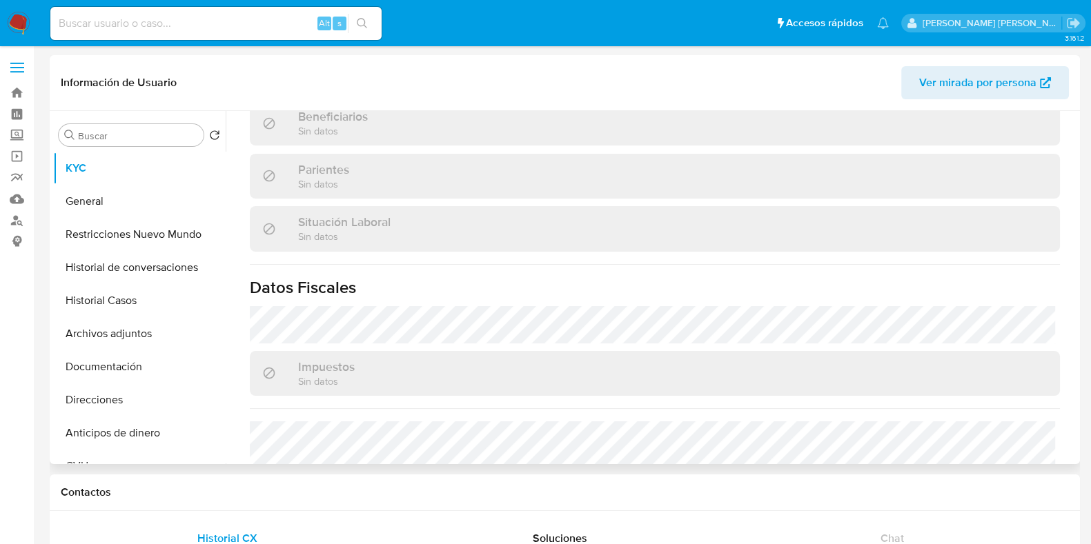
scroll to position [725, 0]
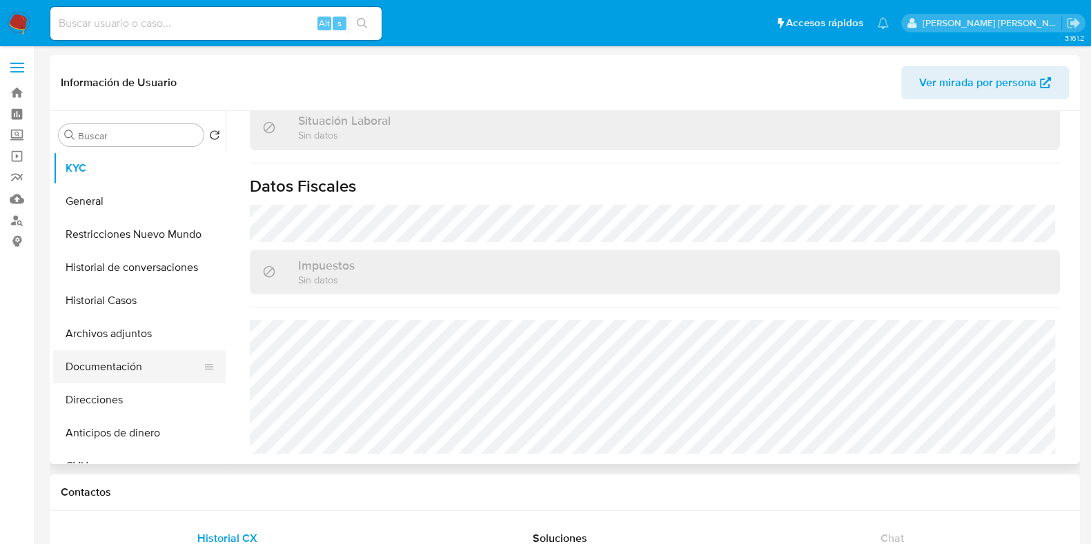
click at [91, 373] on button "Documentación" at bounding box center [133, 367] width 161 height 33
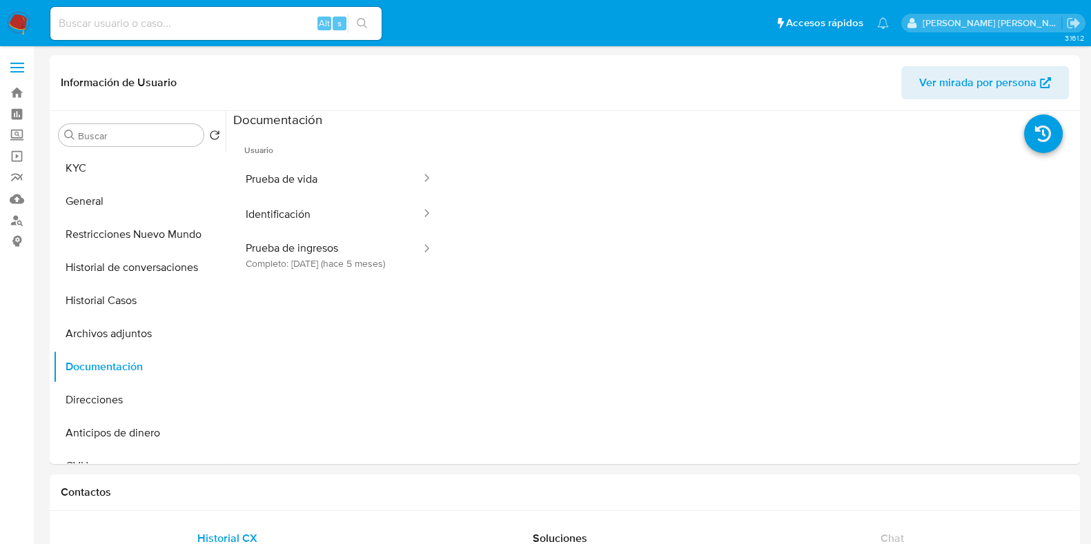
click at [316, 166] on button "Prueba de vida" at bounding box center [327, 178] width 189 height 35
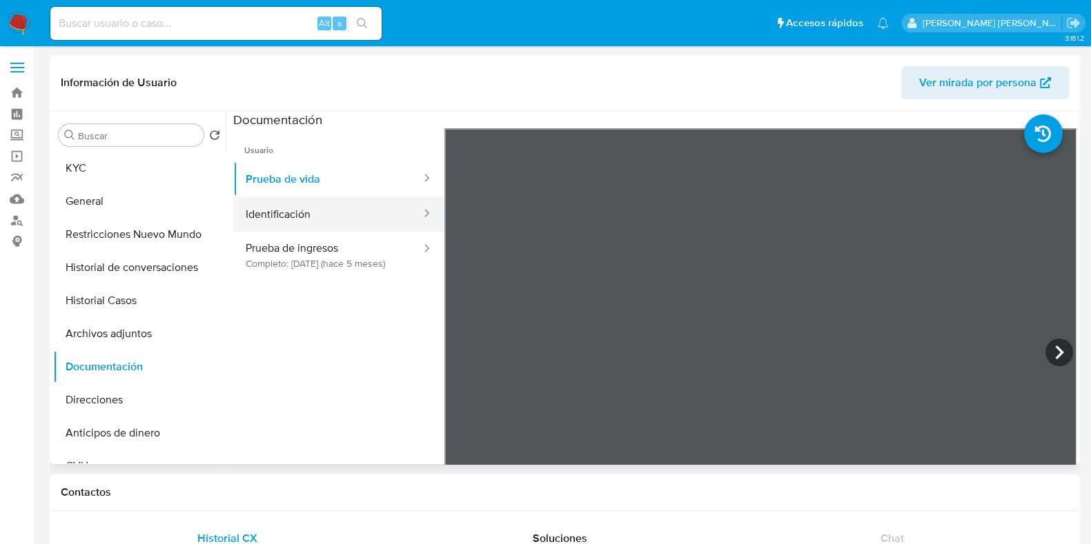
click at [341, 212] on button "Identificación" at bounding box center [327, 214] width 189 height 35
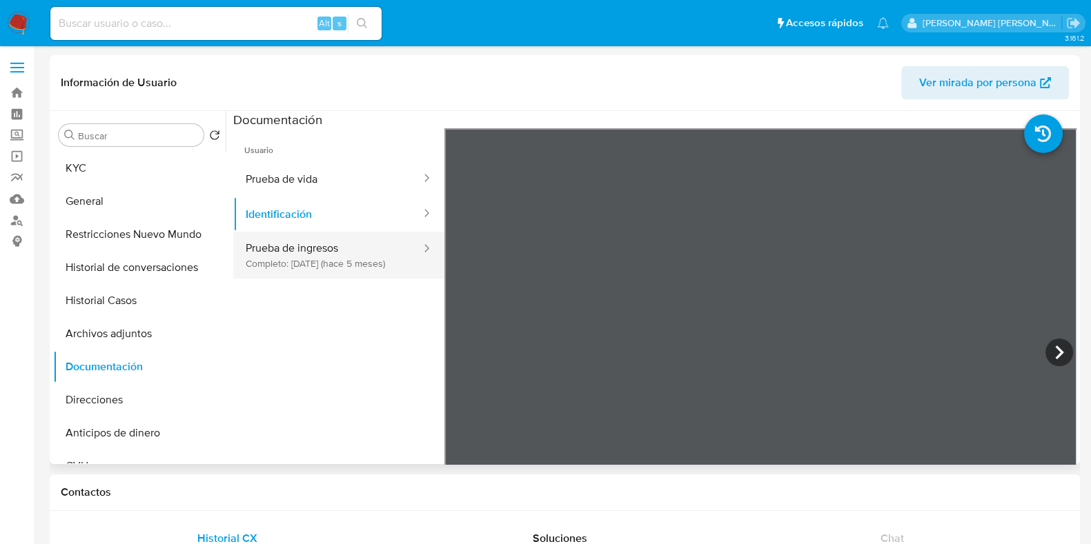
click at [341, 246] on button "Prueba de ingresos Completo: 29/04/2025 (hace 5 meses)" at bounding box center [327, 255] width 189 height 47
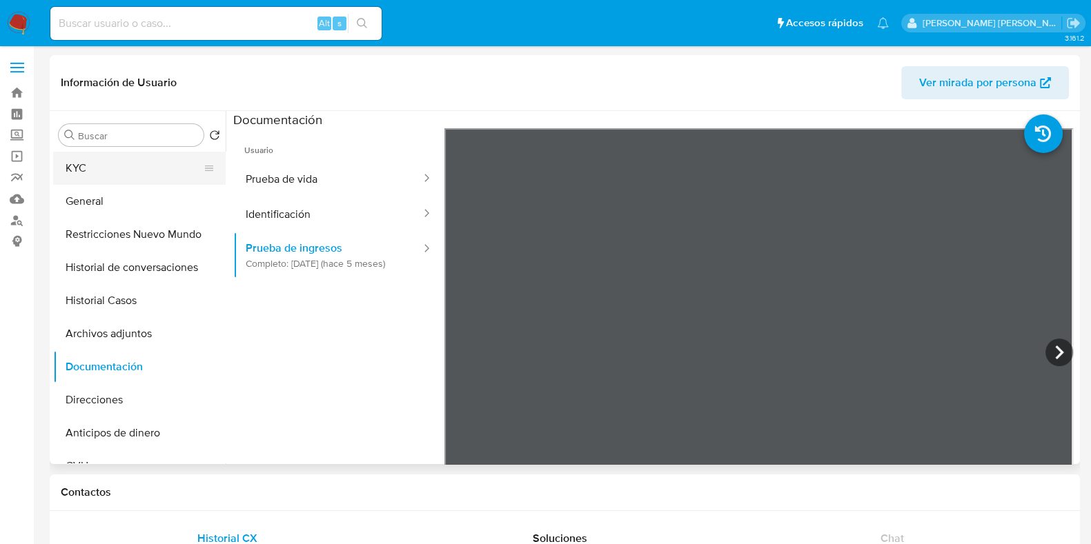
click at [152, 175] on button "KYC" at bounding box center [133, 168] width 161 height 33
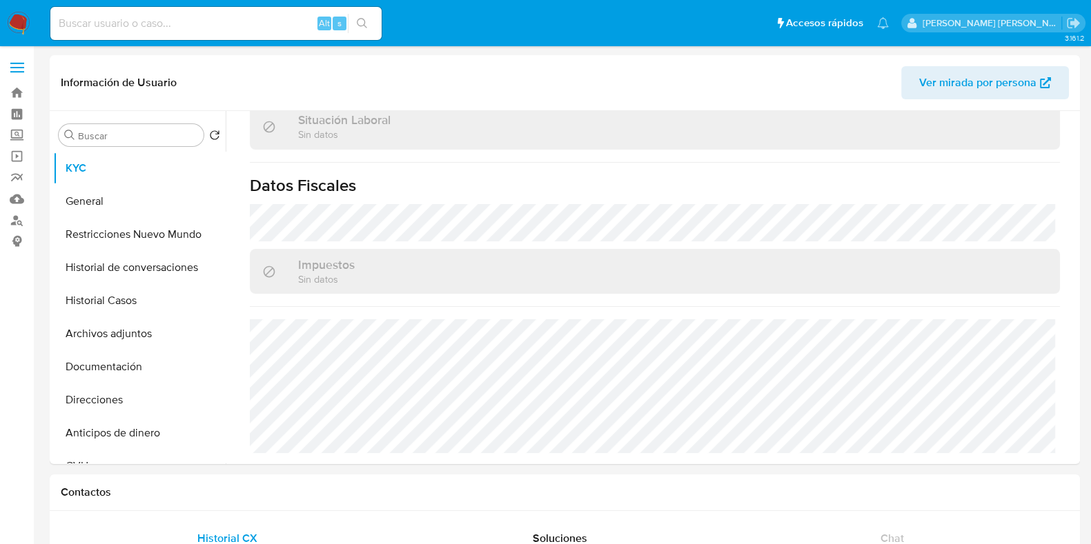
scroll to position [725, 0]
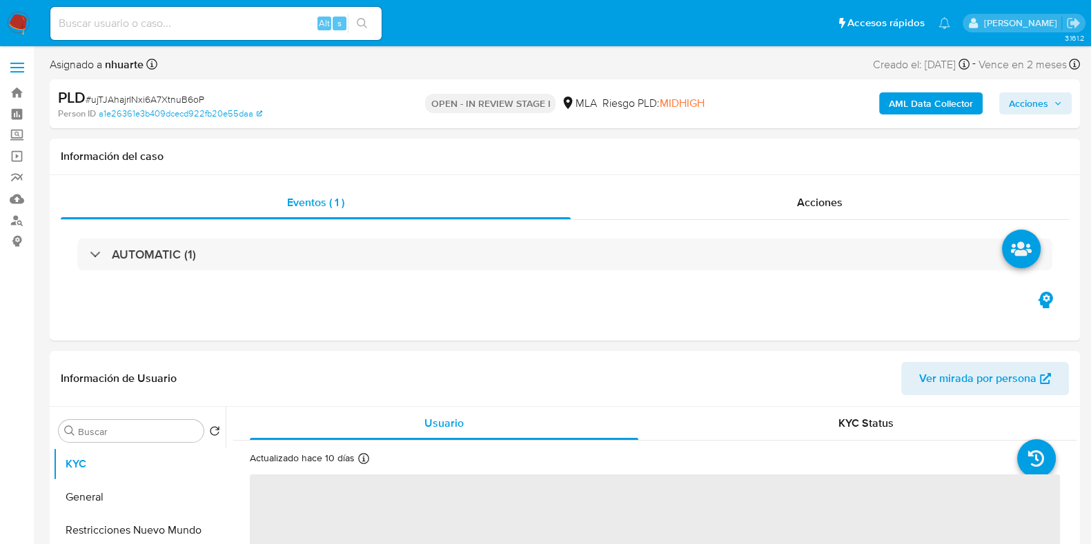
select select "10"
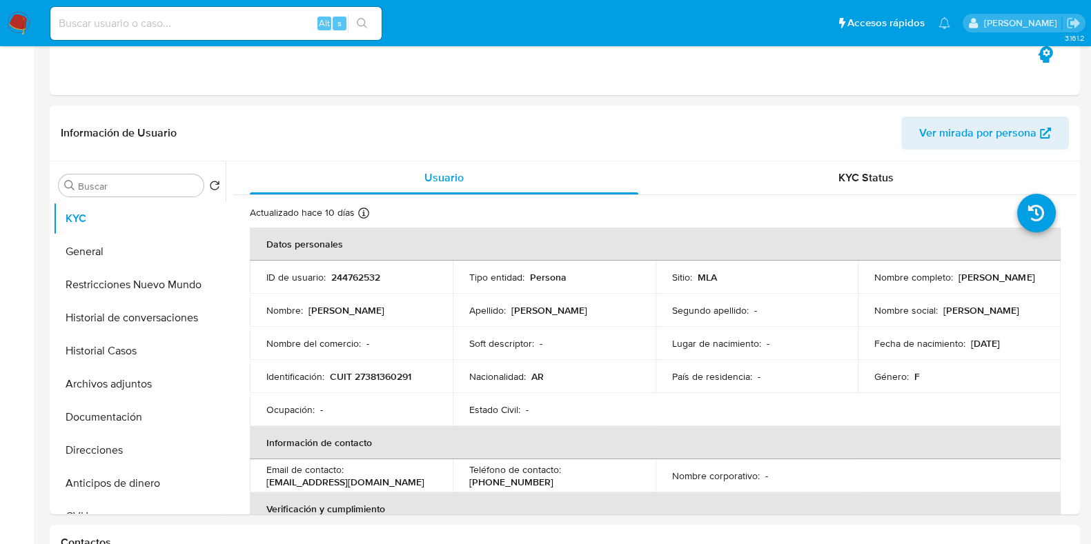
scroll to position [517, 0]
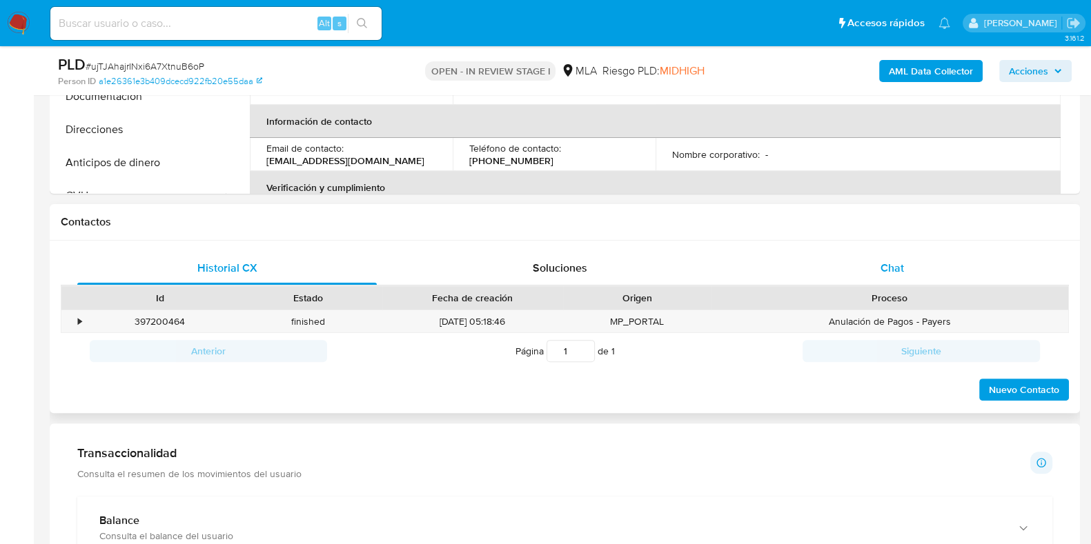
click at [882, 252] on div "Chat" at bounding box center [891, 268] width 299 height 33
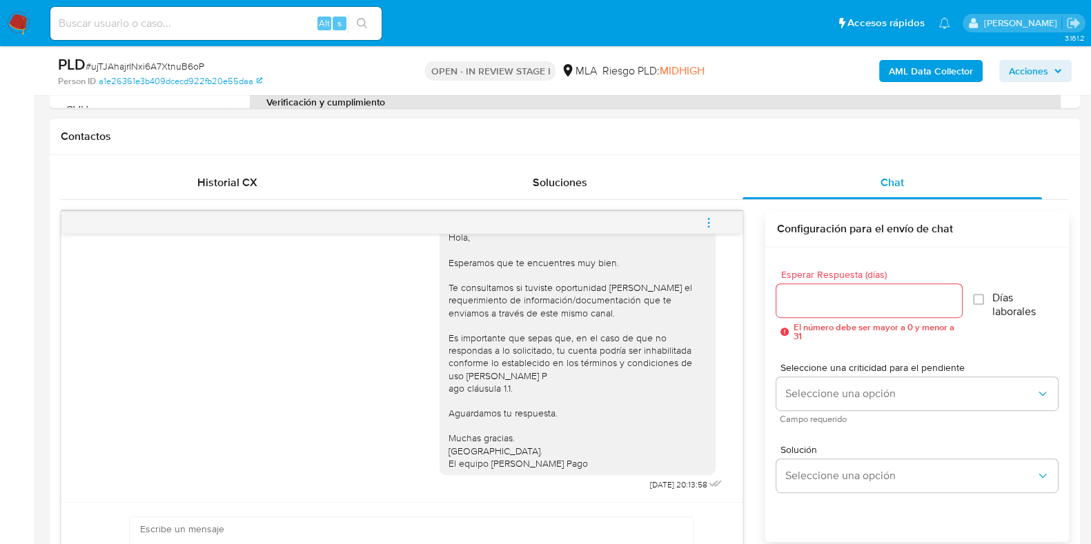
scroll to position [644, 0]
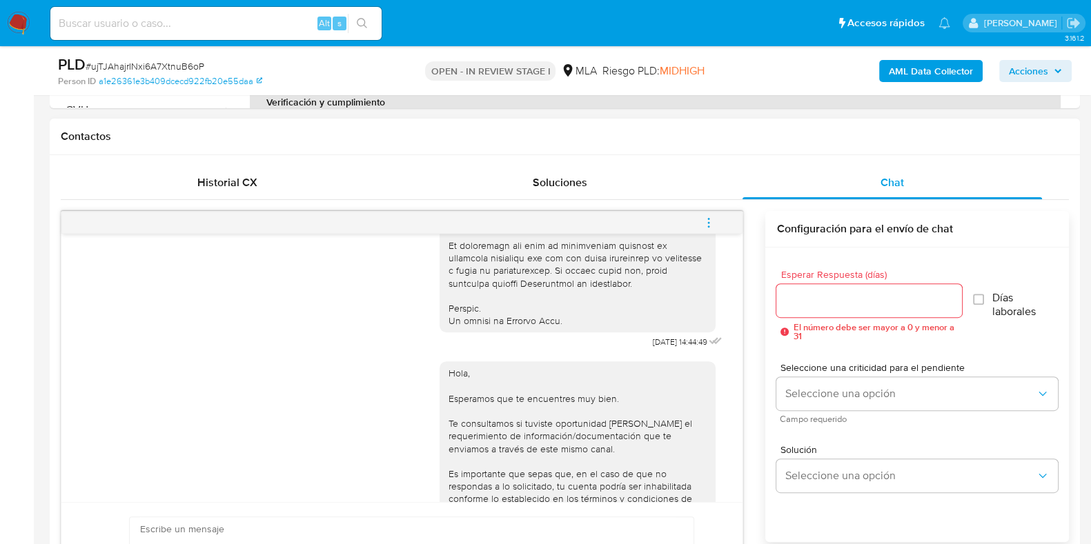
click at [713, 226] on icon "menu-action" at bounding box center [708, 223] width 12 height 12
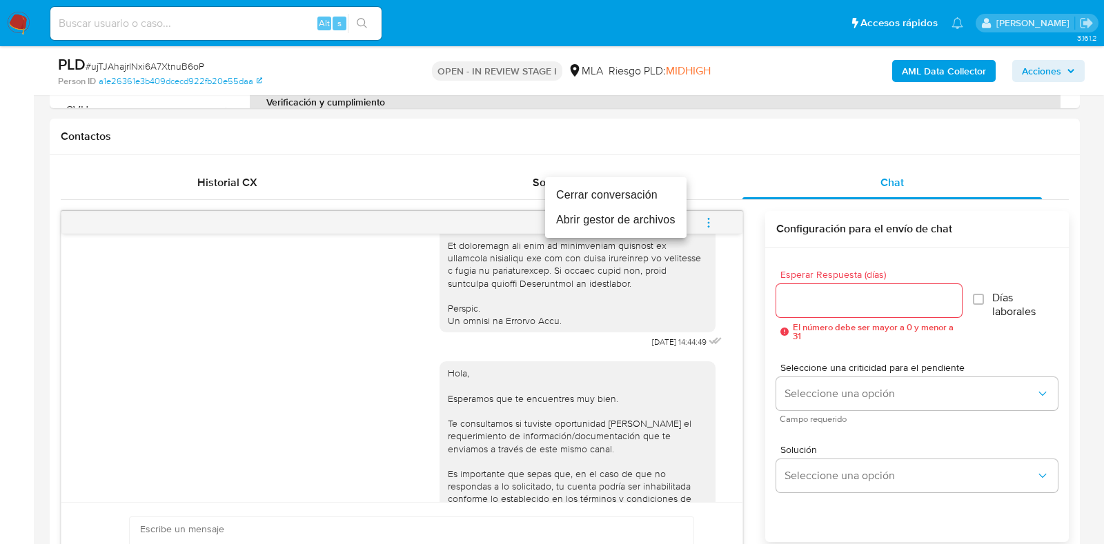
click at [644, 194] on li "Cerrar conversación" at bounding box center [615, 195] width 141 height 25
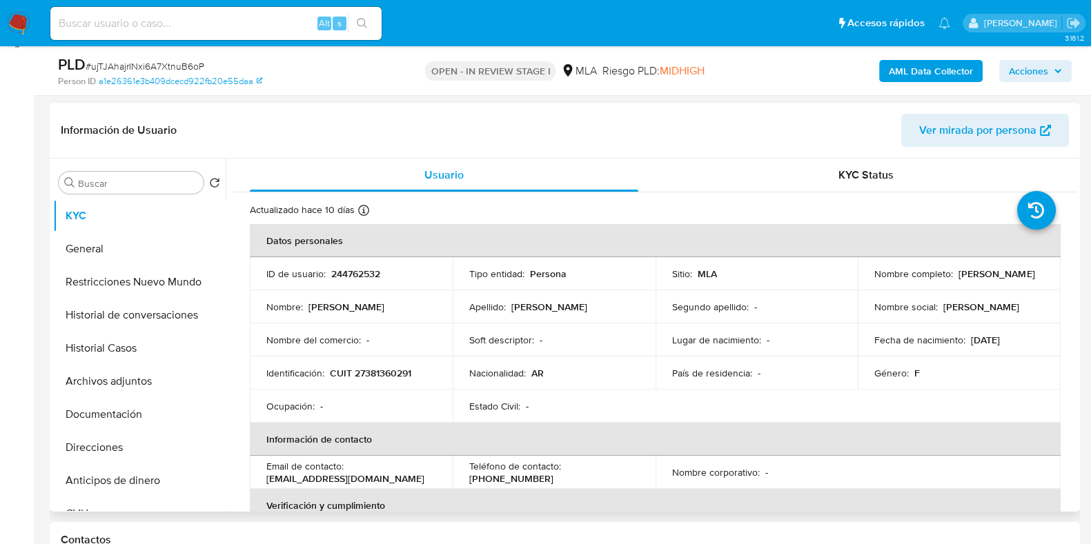
scroll to position [172, 0]
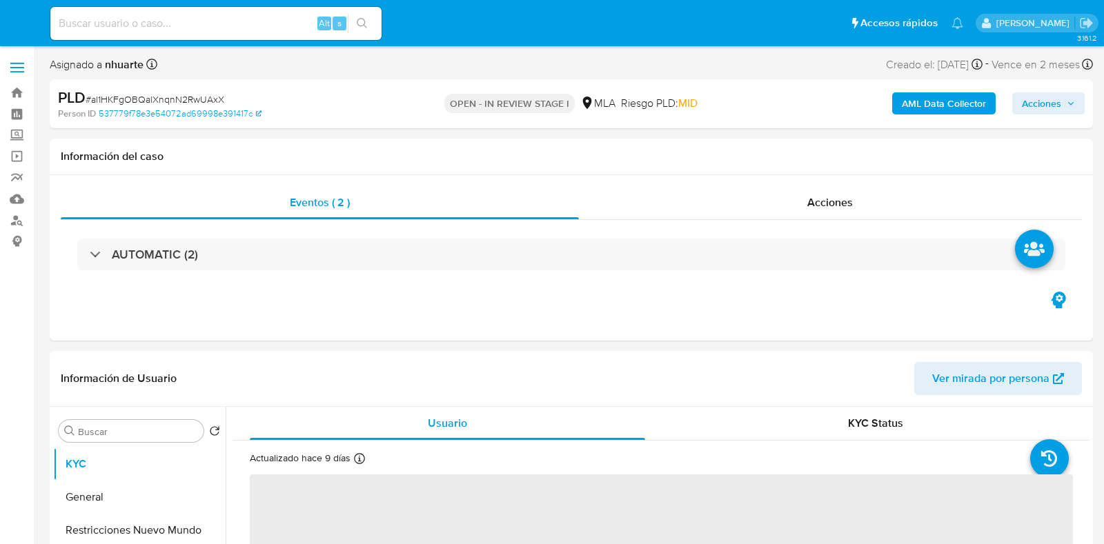
select select "10"
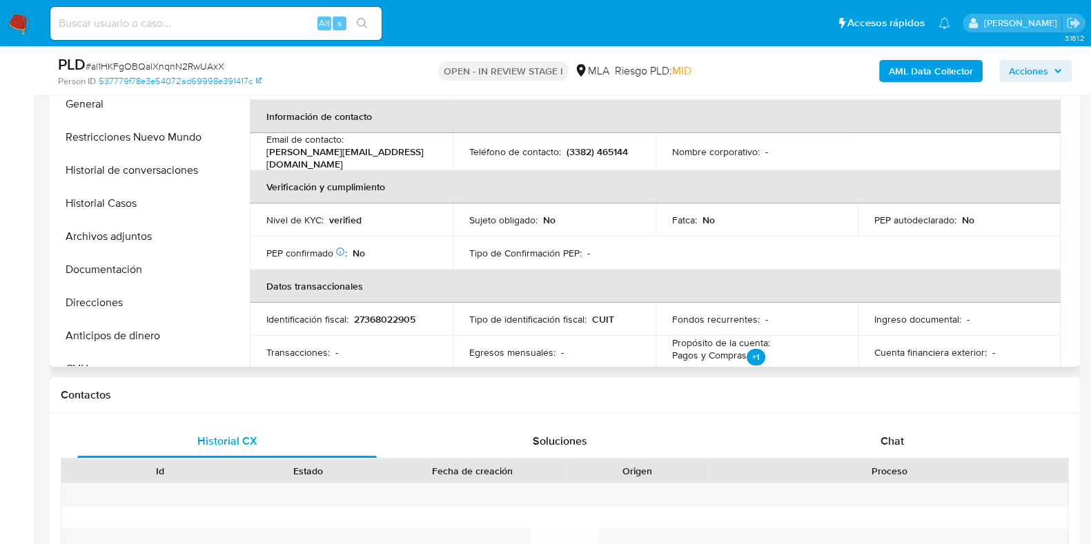
scroll to position [344, 0]
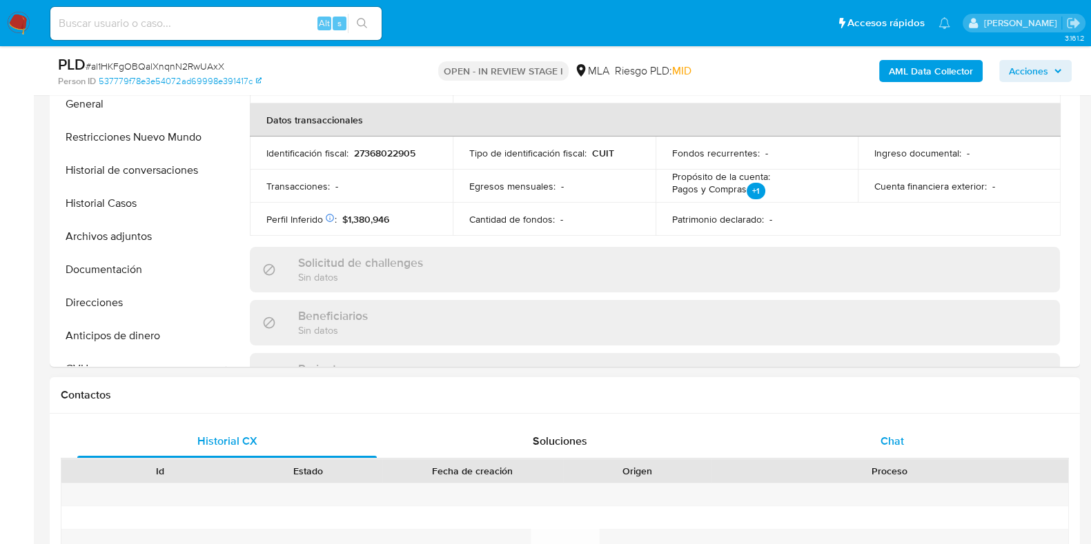
click at [872, 431] on div "Chat" at bounding box center [891, 441] width 299 height 33
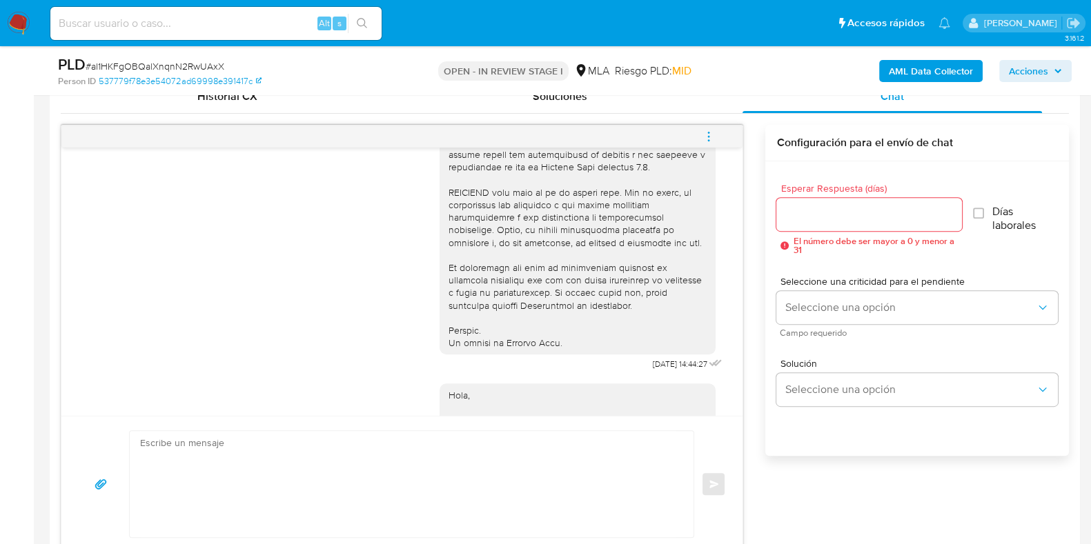
scroll to position [816, 0]
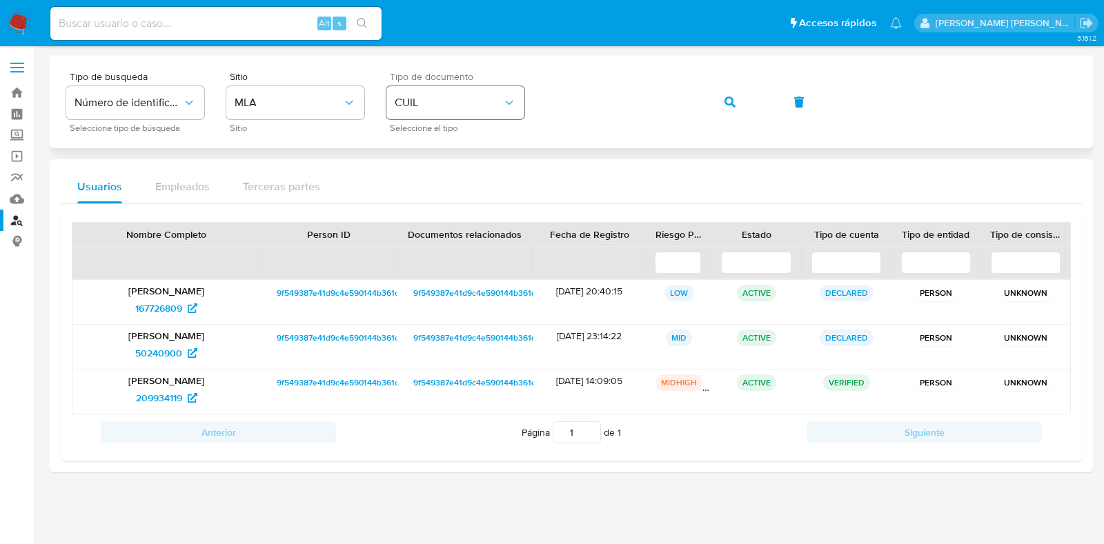
click at [512, 106] on div "Tipo de busqueda Número de identificación Seleccione tipo de búsqueda Sitio MLA…" at bounding box center [571, 102] width 1010 height 60
click at [727, 98] on icon "button" at bounding box center [729, 102] width 11 height 11
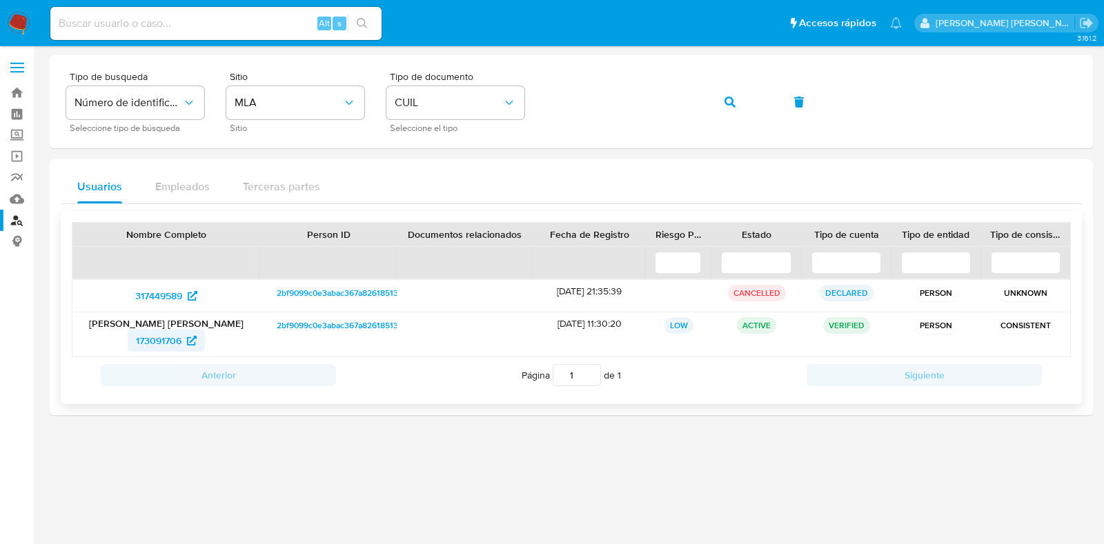
click at [188, 336] on icon at bounding box center [192, 341] width 10 height 10
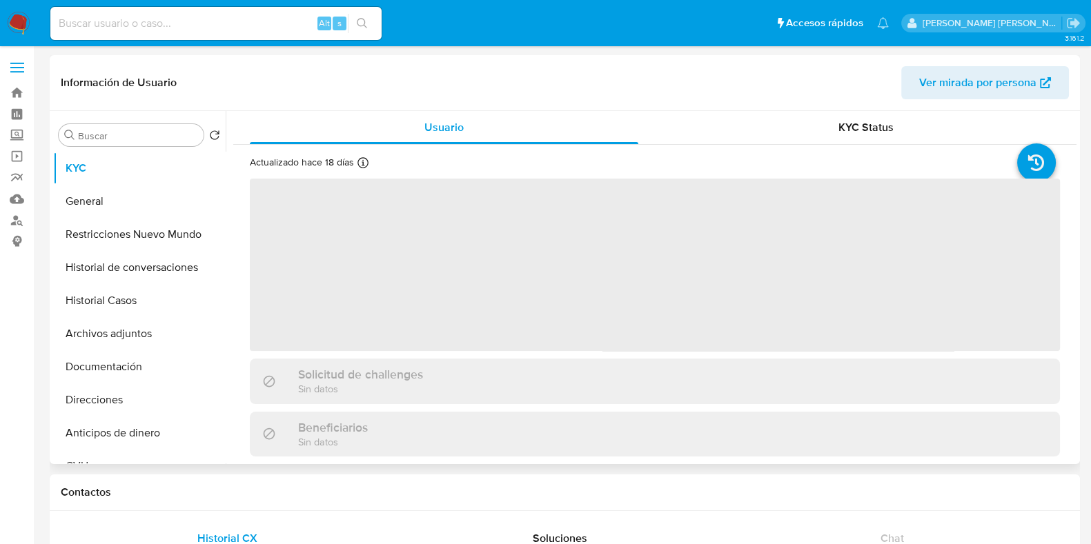
select select "10"
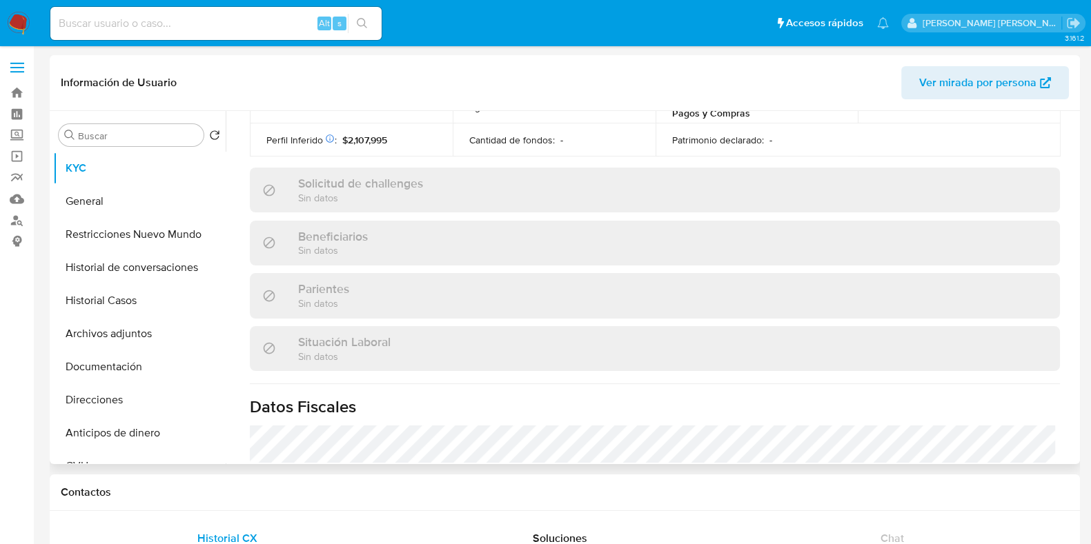
scroll to position [689, 0]
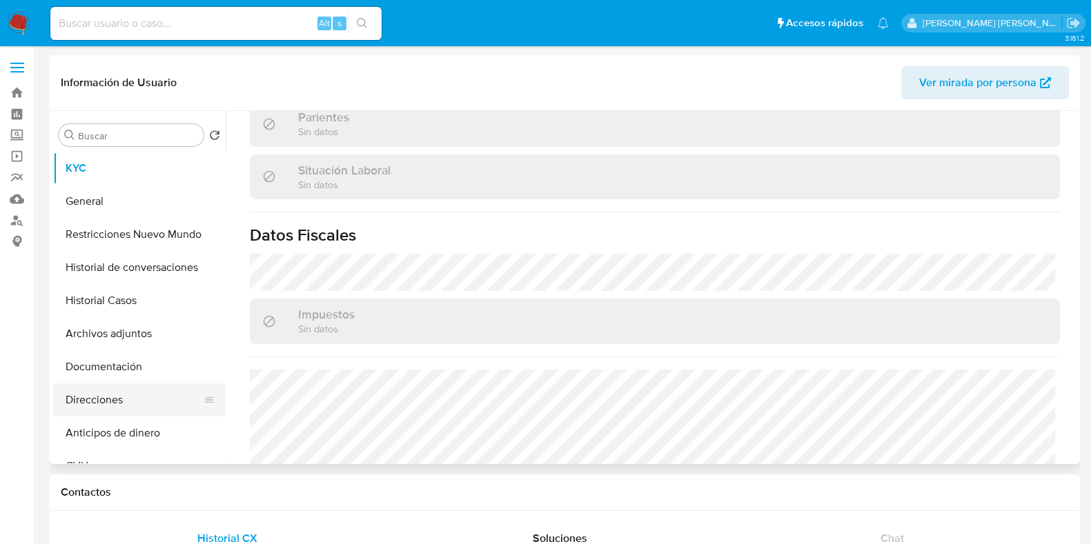
click at [93, 399] on button "Direcciones" at bounding box center [133, 400] width 161 height 33
